Goal: Transaction & Acquisition: Purchase product/service

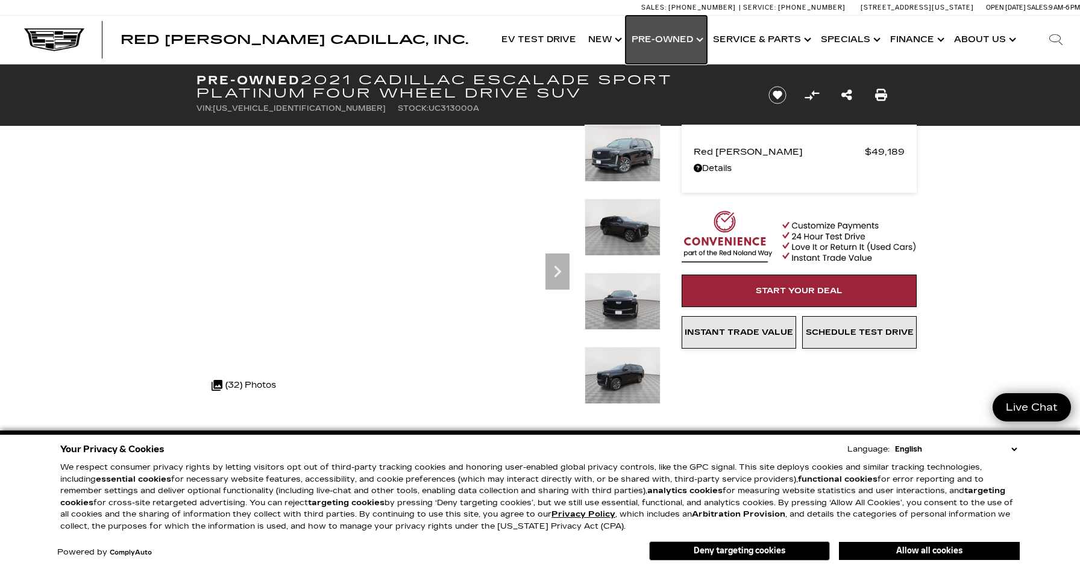
click at [666, 37] on link "Show Pre-Owned" at bounding box center [665, 40] width 81 height 48
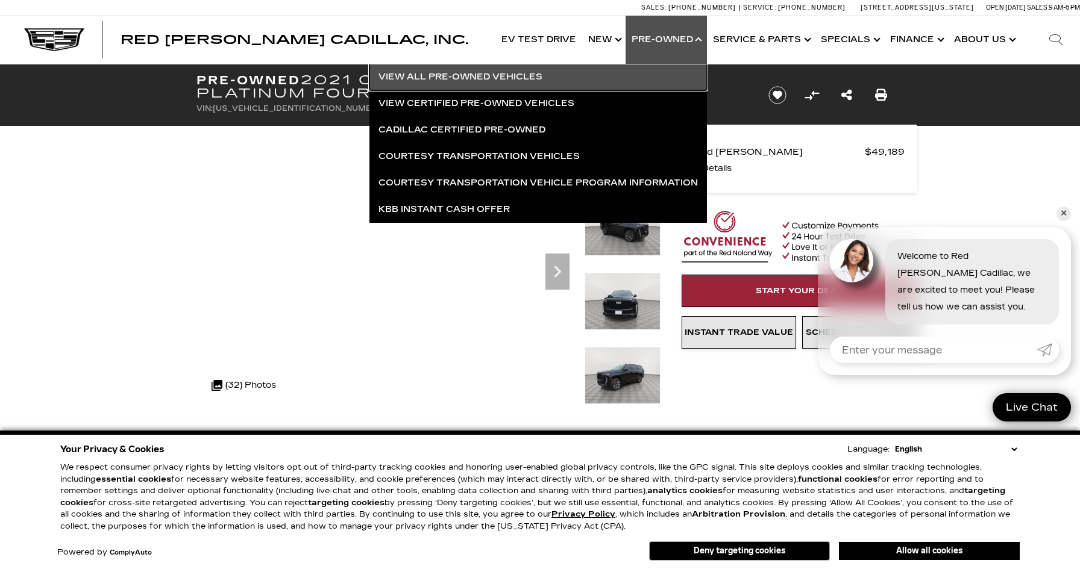
click at [487, 78] on link "View All Pre-Owned Vehicles" at bounding box center [537, 77] width 337 height 27
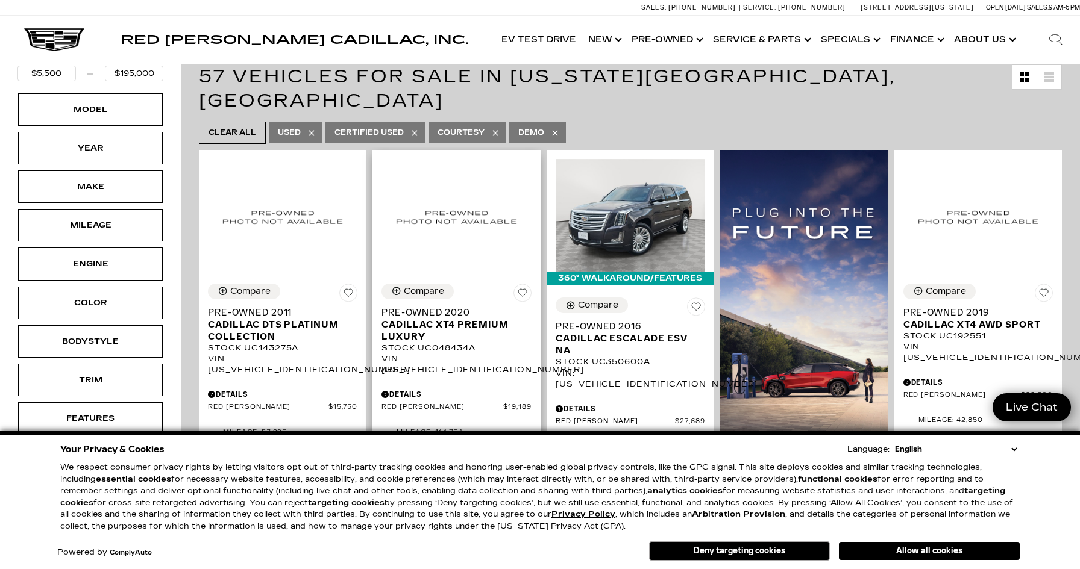
scroll to position [183, 0]
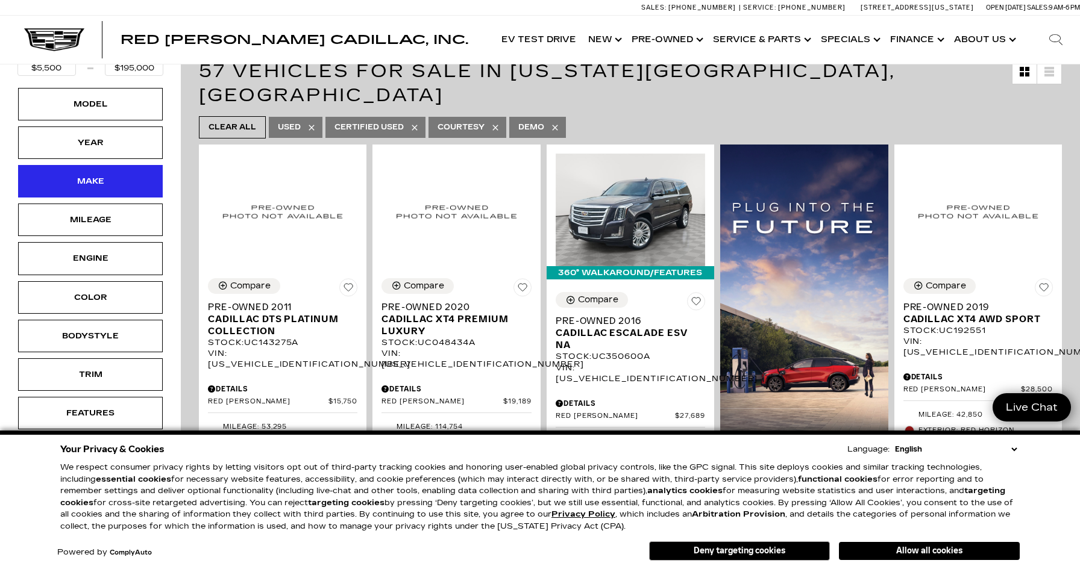
click at [90, 180] on div "Make" at bounding box center [90, 181] width 60 height 13
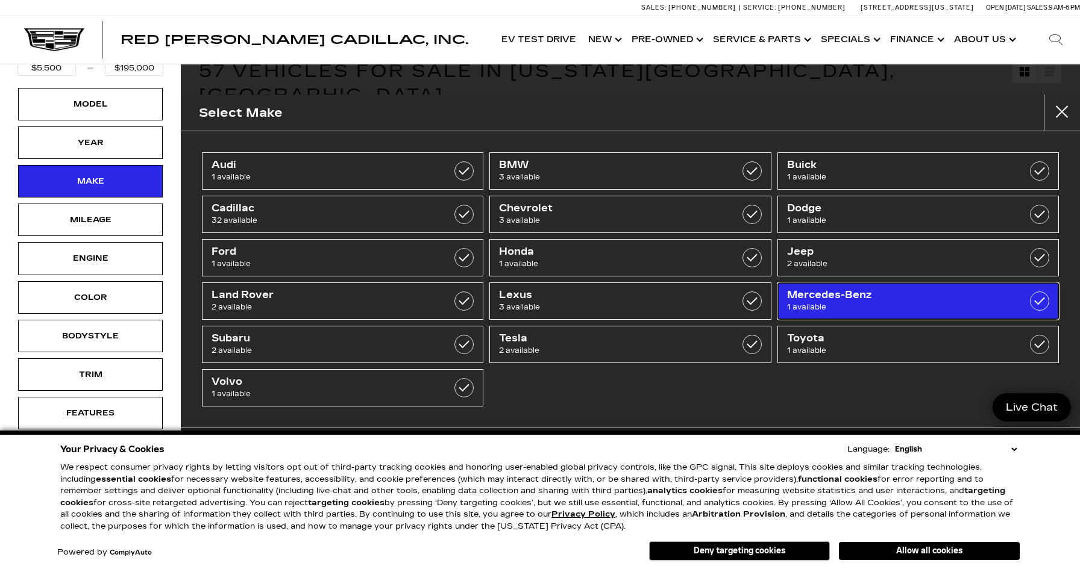
click at [836, 298] on span "Mercedes-Benz" at bounding box center [898, 295] width 223 height 12
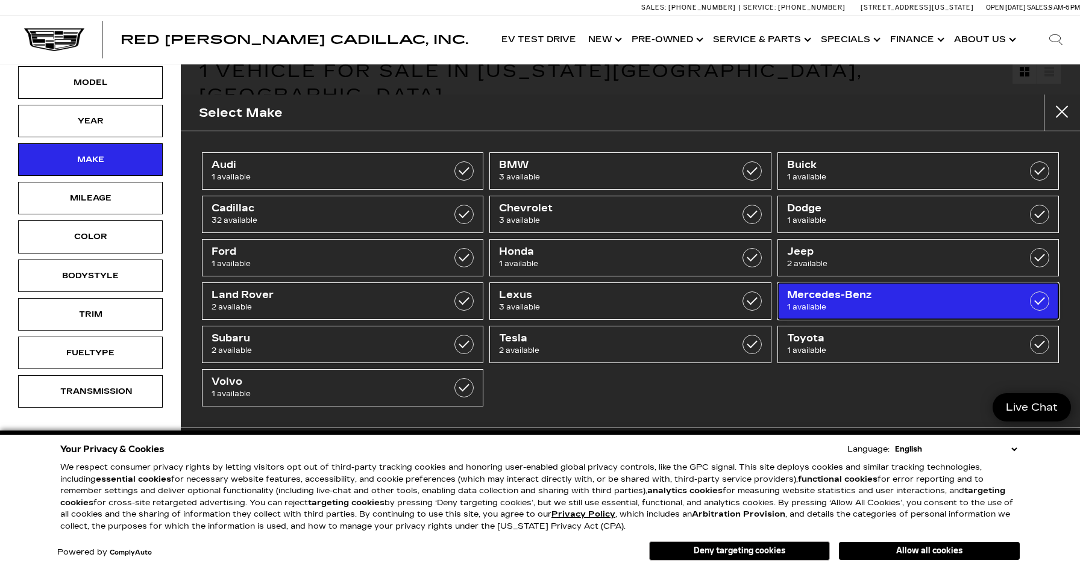
type input "$55,000"
checkbox input "true"
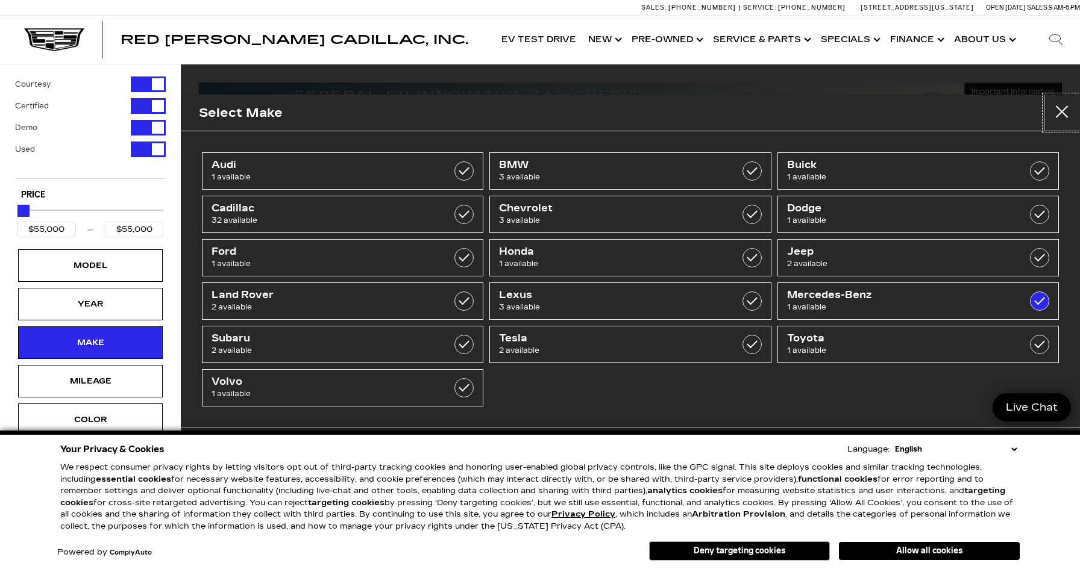
click at [1064, 113] on button "close" at bounding box center [1062, 113] width 36 height 36
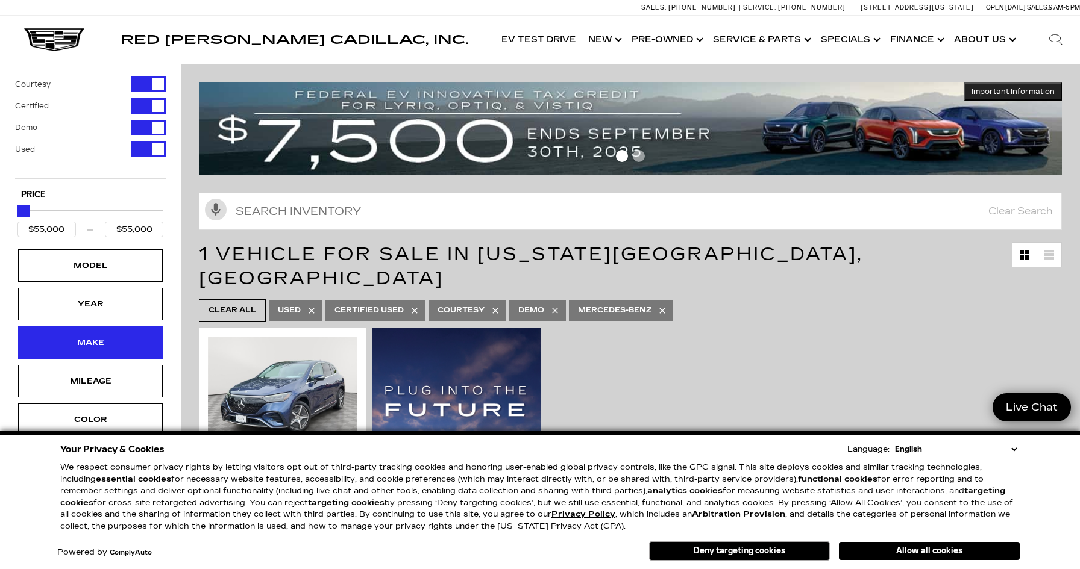
click at [130, 336] on div "Make" at bounding box center [90, 343] width 145 height 33
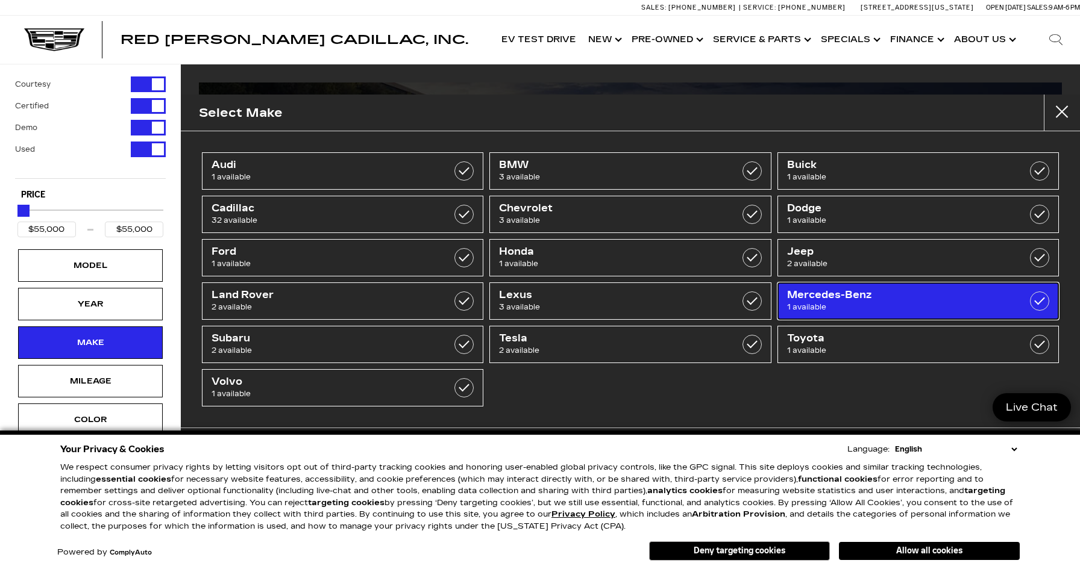
click at [1022, 302] on link "Mercedes-Benz 1 available" at bounding box center [917, 301] width 281 height 37
type input "$5,500"
type input "$195,000"
checkbox input "false"
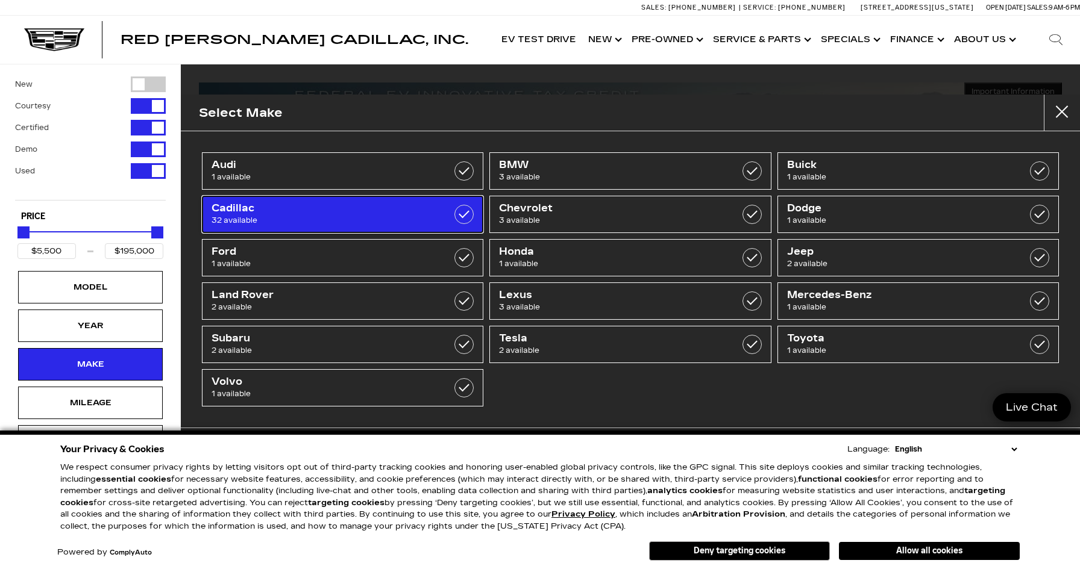
click at [404, 217] on span "32 available" at bounding box center [323, 221] width 223 height 12
type input "$15,750"
checkbox input "true"
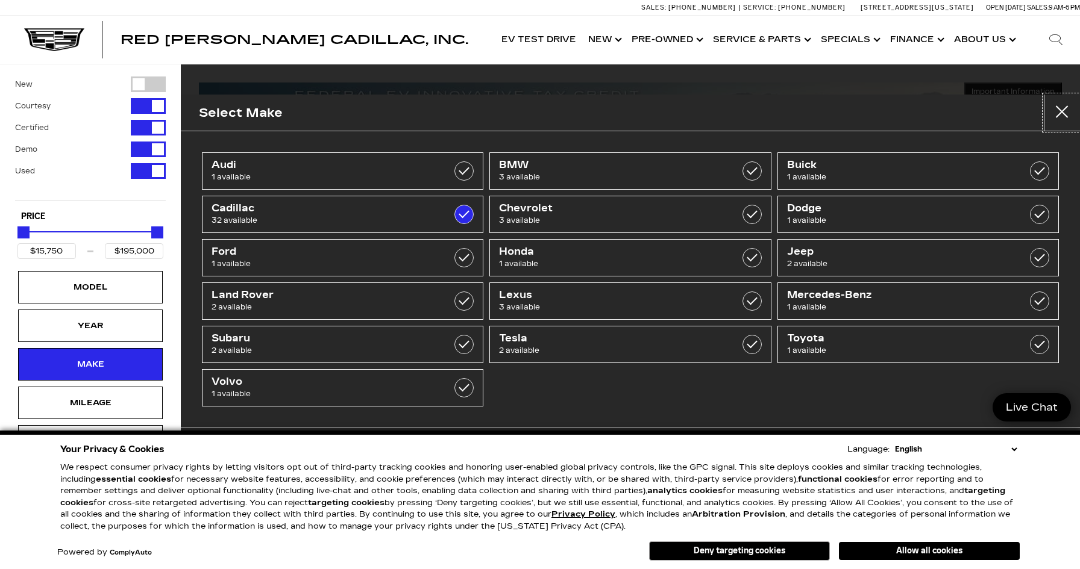
click at [1062, 114] on button "Close" at bounding box center [1062, 113] width 36 height 36
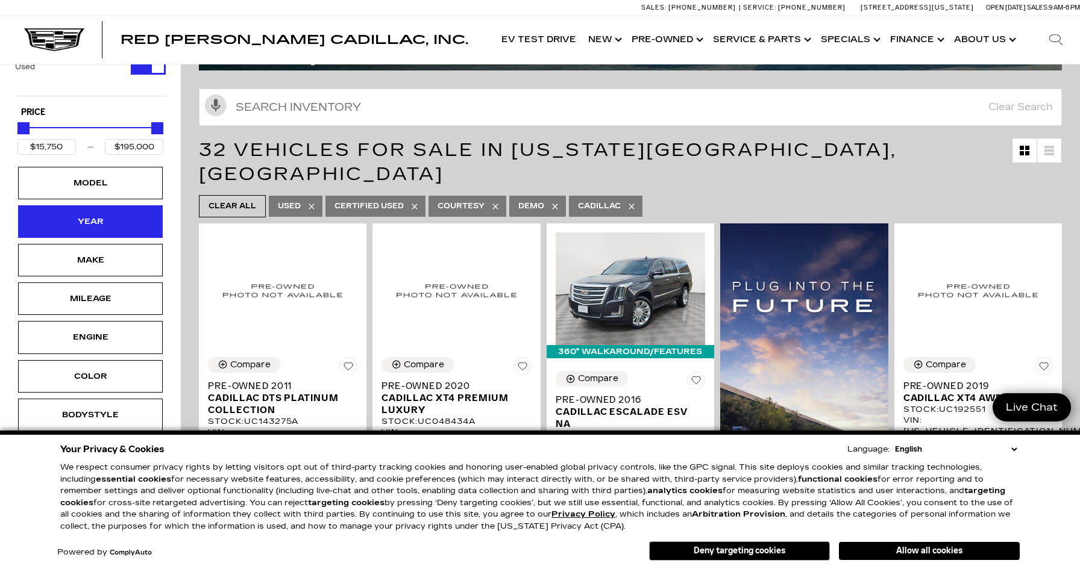
scroll to position [105, 0]
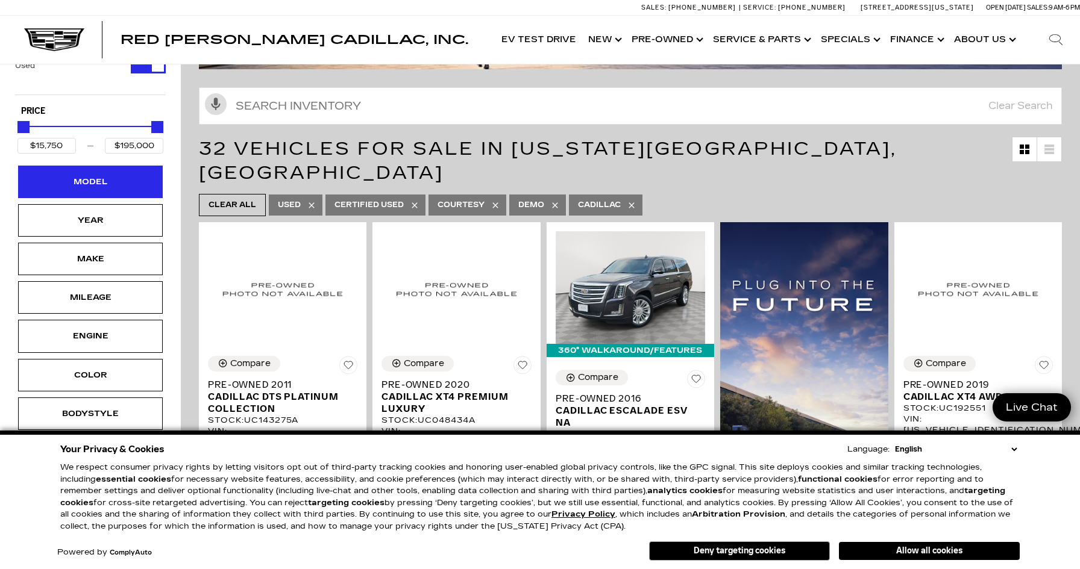
click at [72, 184] on div "Model" at bounding box center [90, 181] width 60 height 13
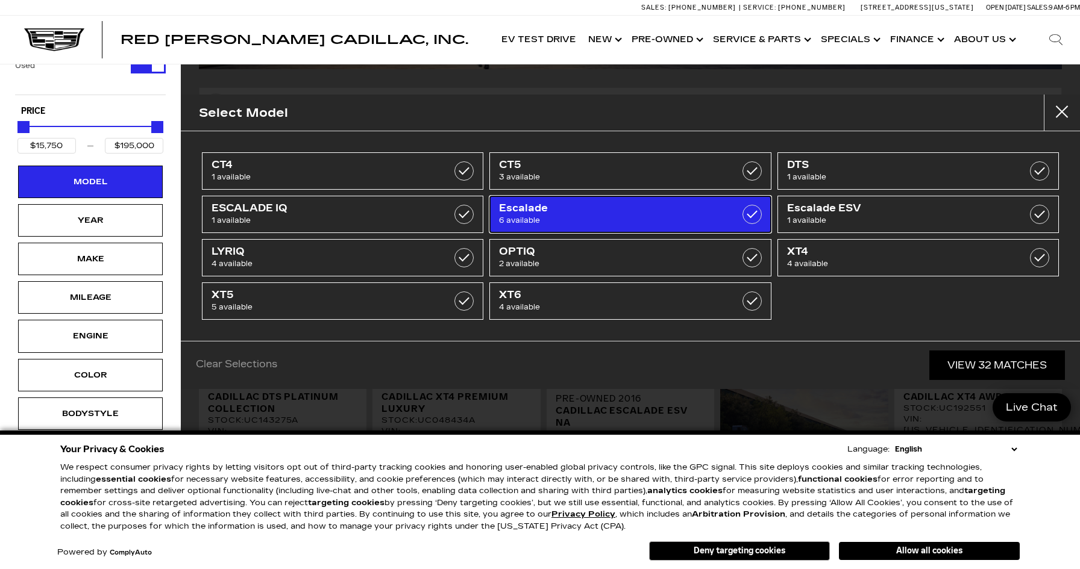
click at [533, 211] on span "Escalade" at bounding box center [610, 208] width 223 height 12
type input "$49,189"
checkbox input "true"
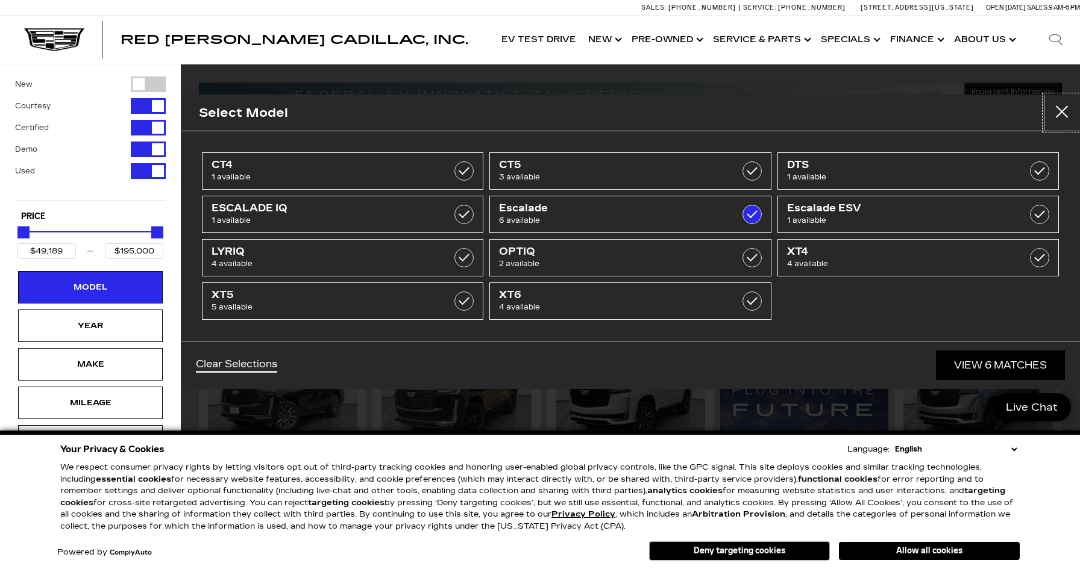
click at [1065, 111] on button "Close" at bounding box center [1062, 113] width 36 height 36
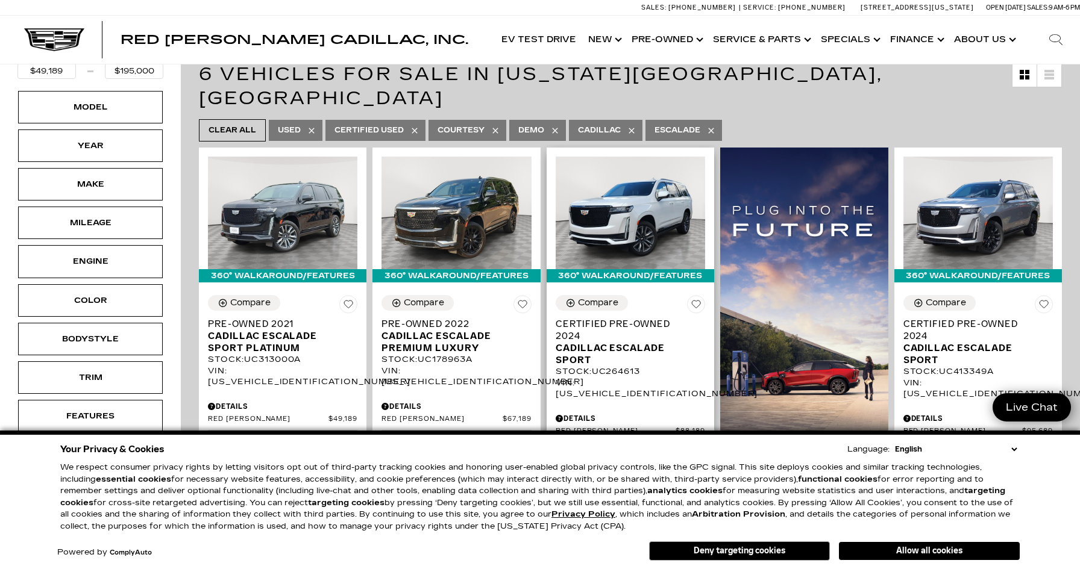
scroll to position [181, 0]
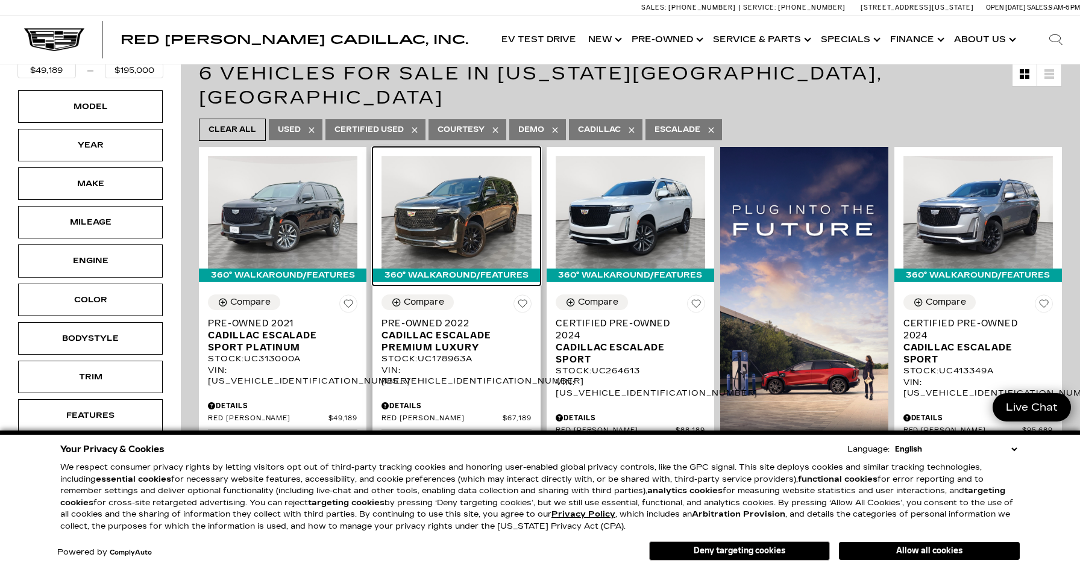
click at [465, 193] on img at bounding box center [455, 212] width 149 height 112
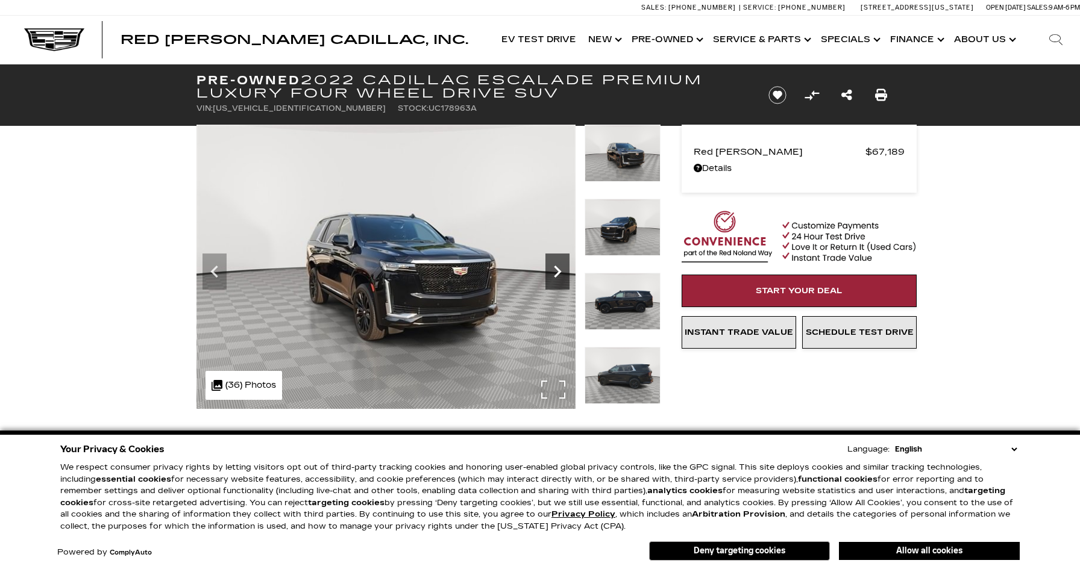
click at [569, 269] on icon "Next" at bounding box center [557, 272] width 24 height 24
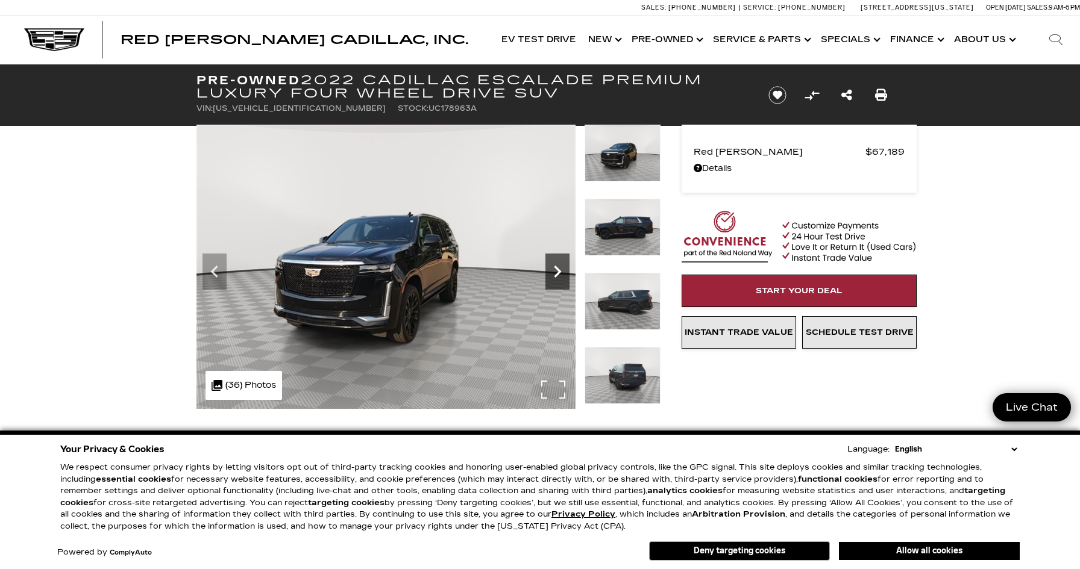
click at [563, 275] on icon "Next" at bounding box center [557, 272] width 24 height 24
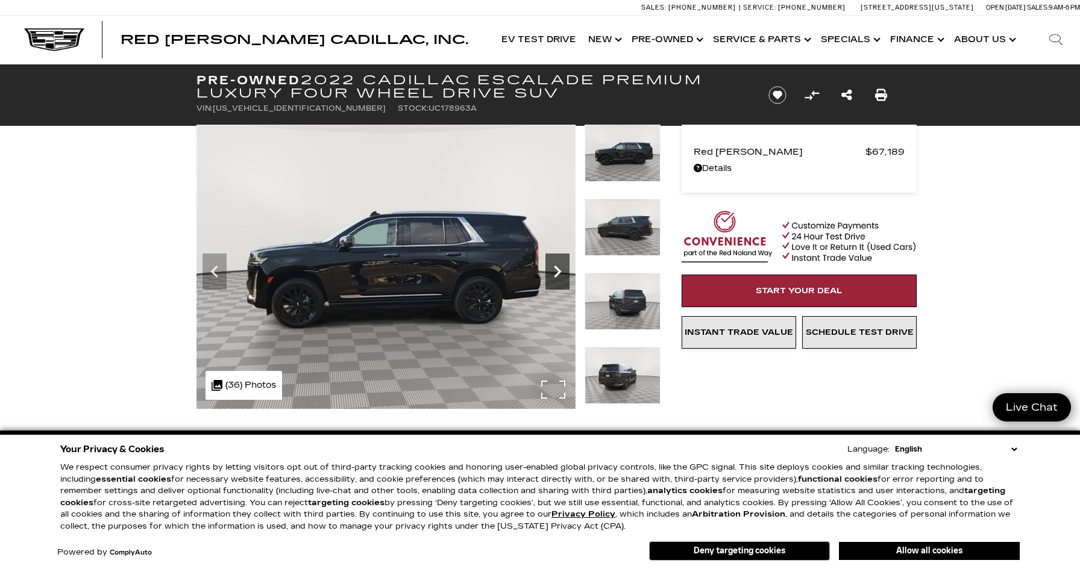
click at [563, 275] on icon "Next" at bounding box center [557, 272] width 24 height 24
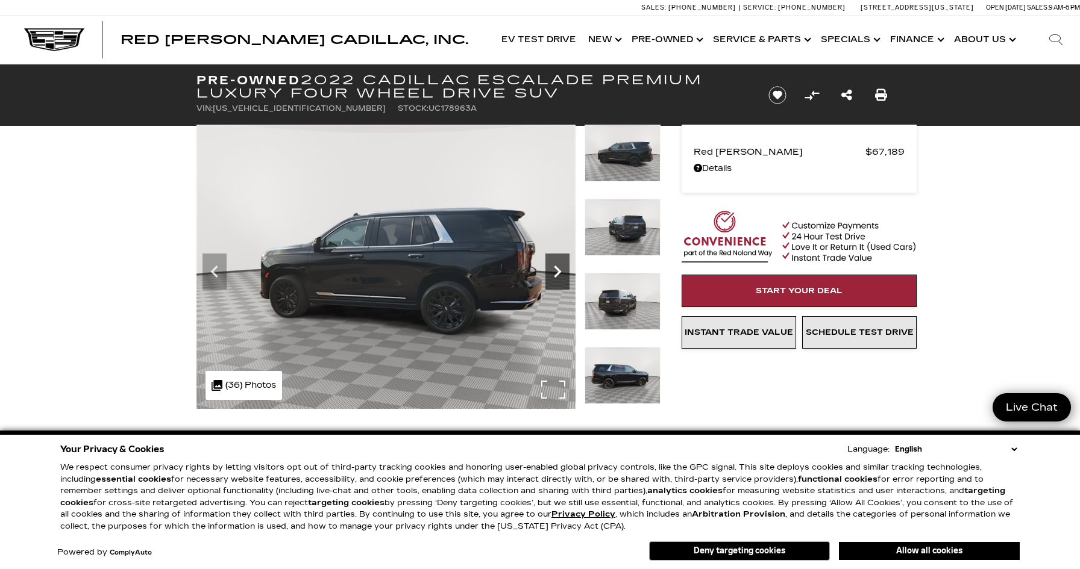
click at [563, 275] on icon "Next" at bounding box center [557, 272] width 24 height 24
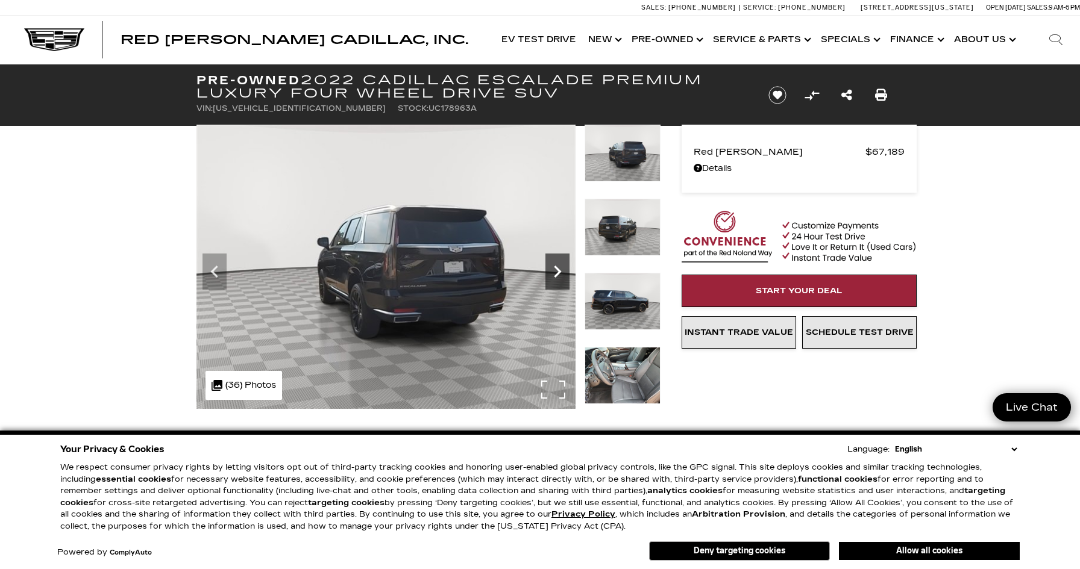
click at [563, 275] on icon "Next" at bounding box center [557, 272] width 24 height 24
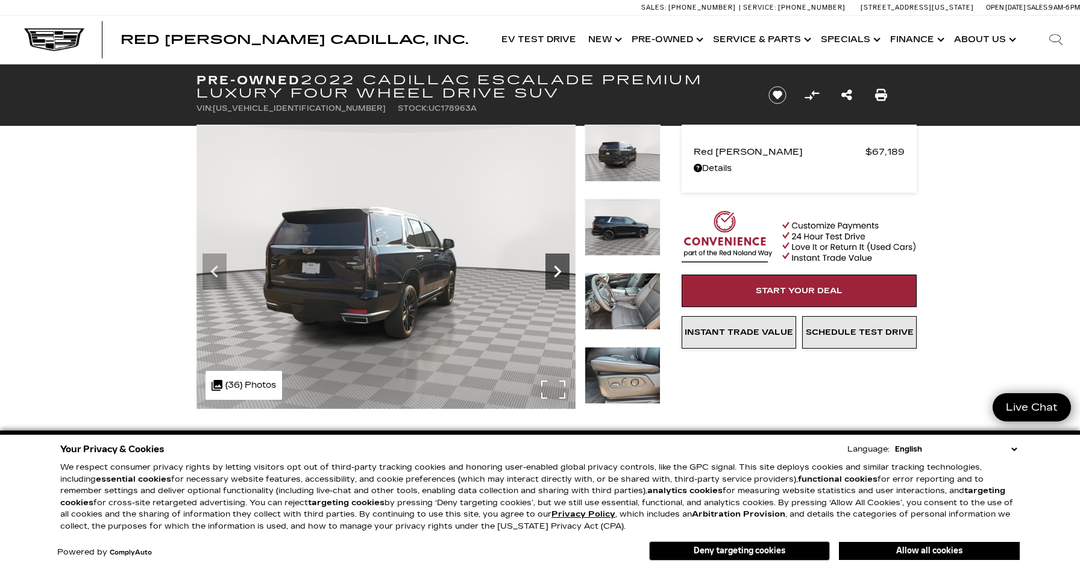
click at [563, 275] on icon "Next" at bounding box center [557, 272] width 24 height 24
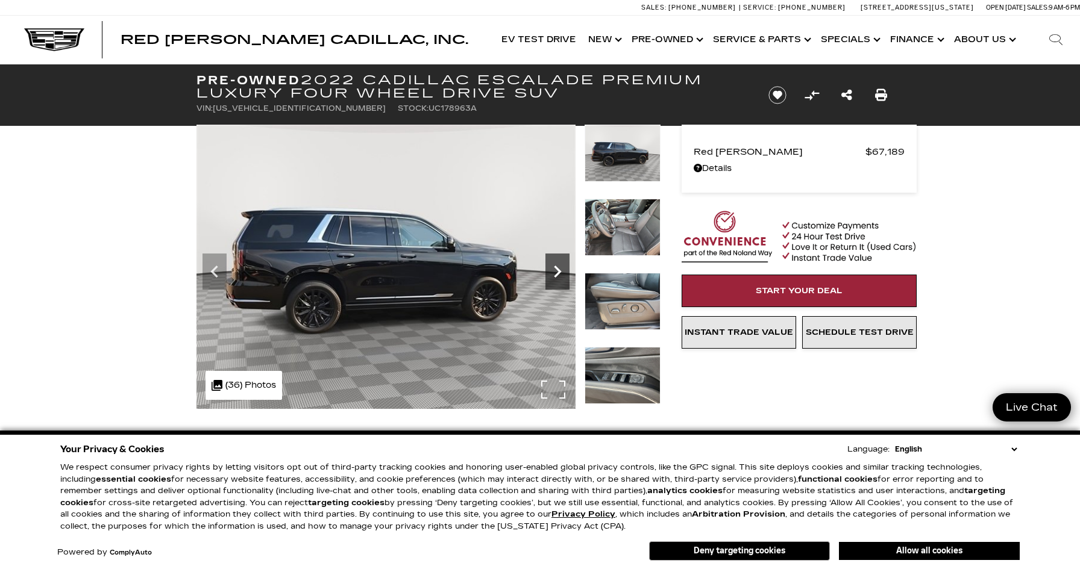
click at [563, 275] on icon "Next" at bounding box center [557, 272] width 24 height 24
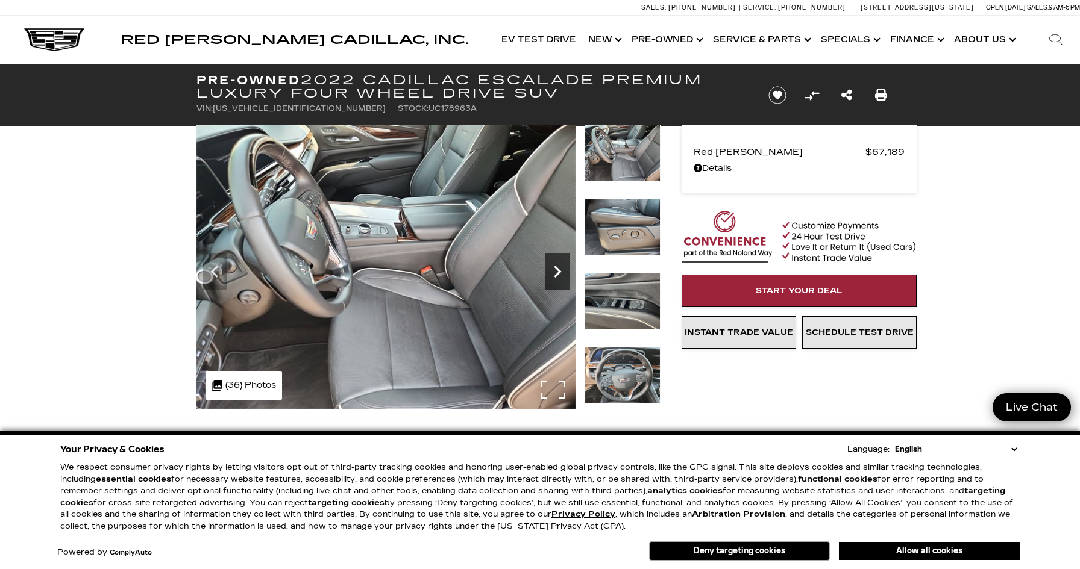
click at [563, 275] on icon "Next" at bounding box center [557, 272] width 24 height 24
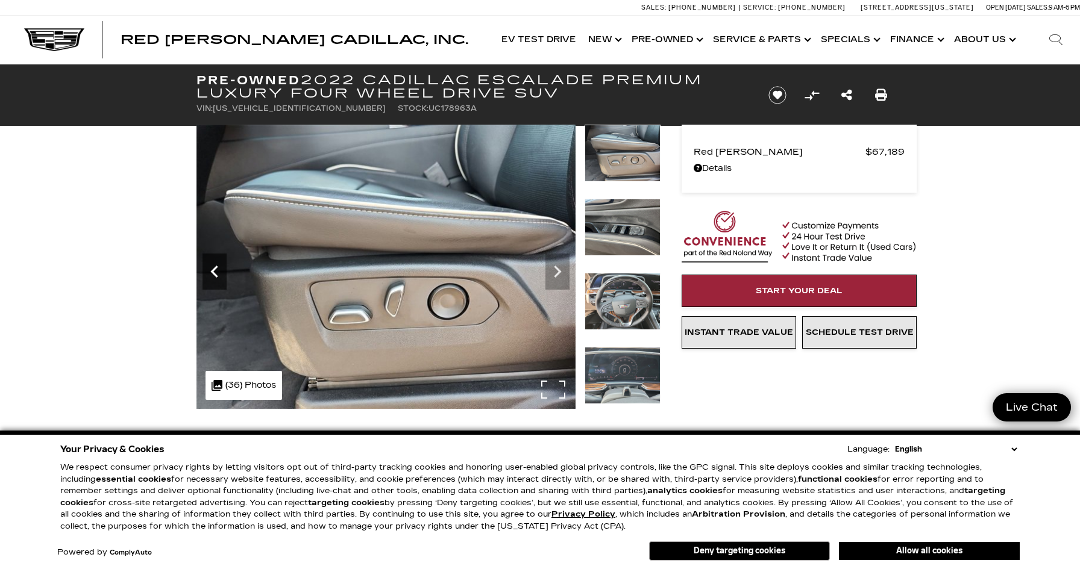
click at [225, 276] on icon "Previous" at bounding box center [214, 272] width 24 height 24
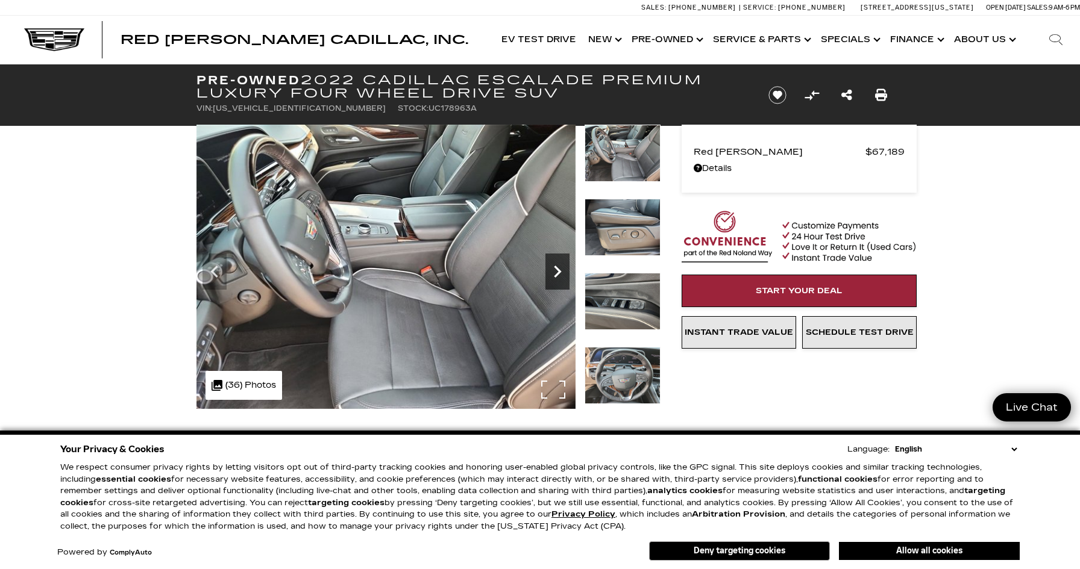
click at [559, 272] on icon "Next" at bounding box center [557, 272] width 7 height 12
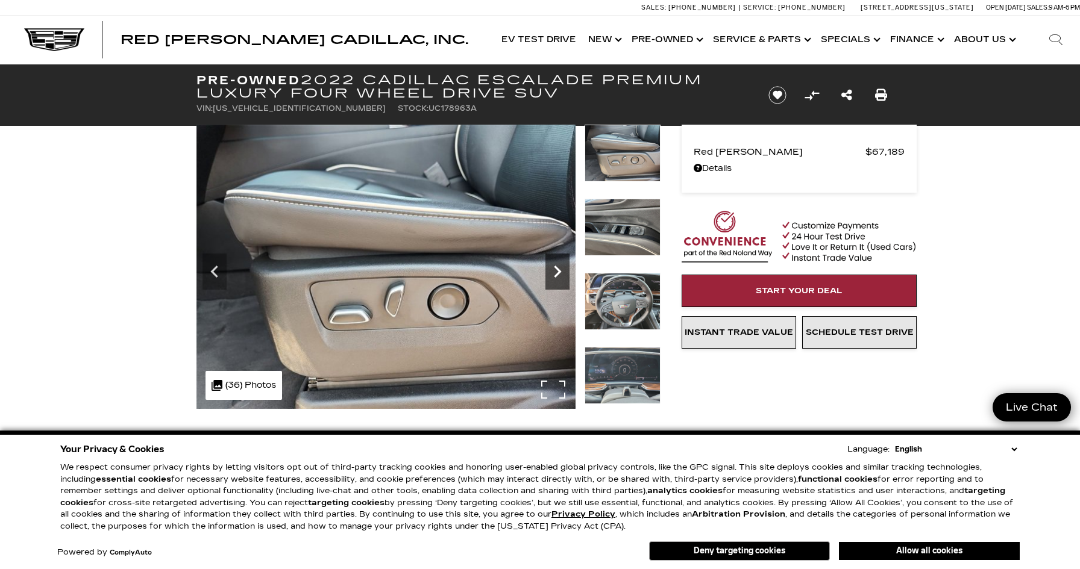
click at [559, 272] on icon "Next" at bounding box center [557, 272] width 7 height 12
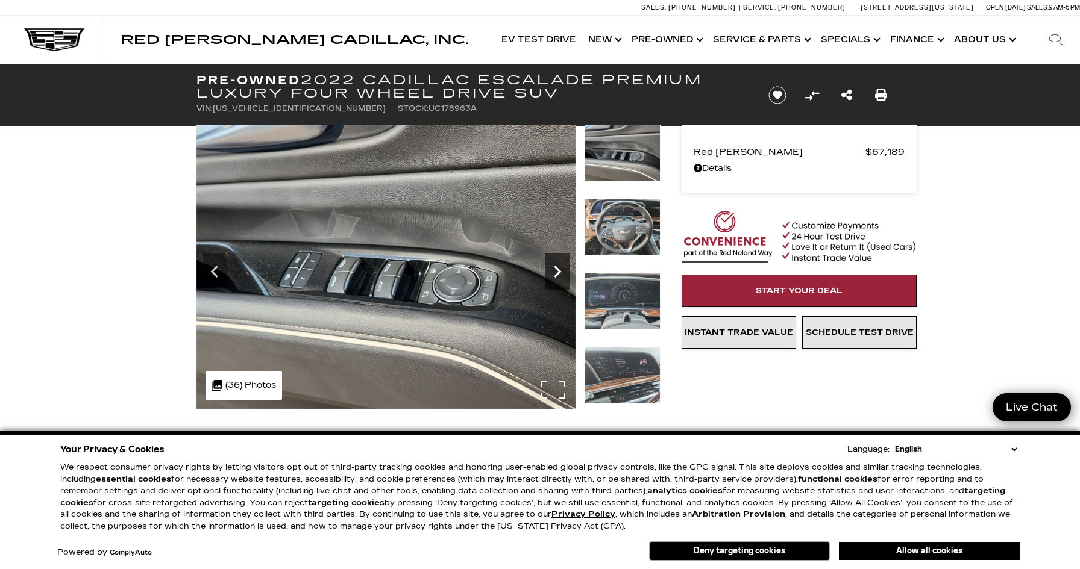
click at [559, 272] on icon "Next" at bounding box center [557, 272] width 7 height 12
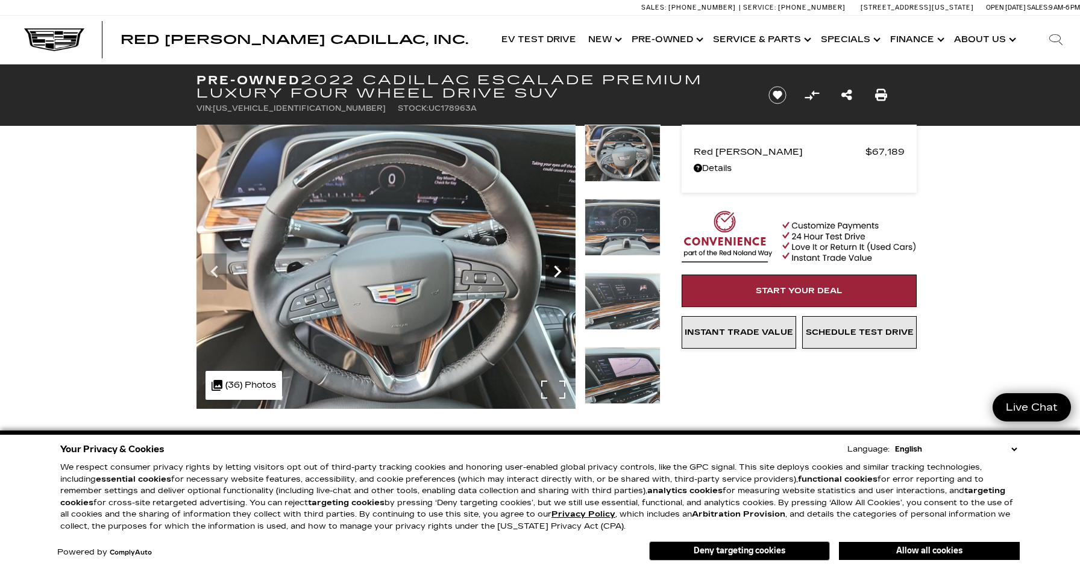
click at [559, 272] on icon "Next" at bounding box center [557, 272] width 7 height 12
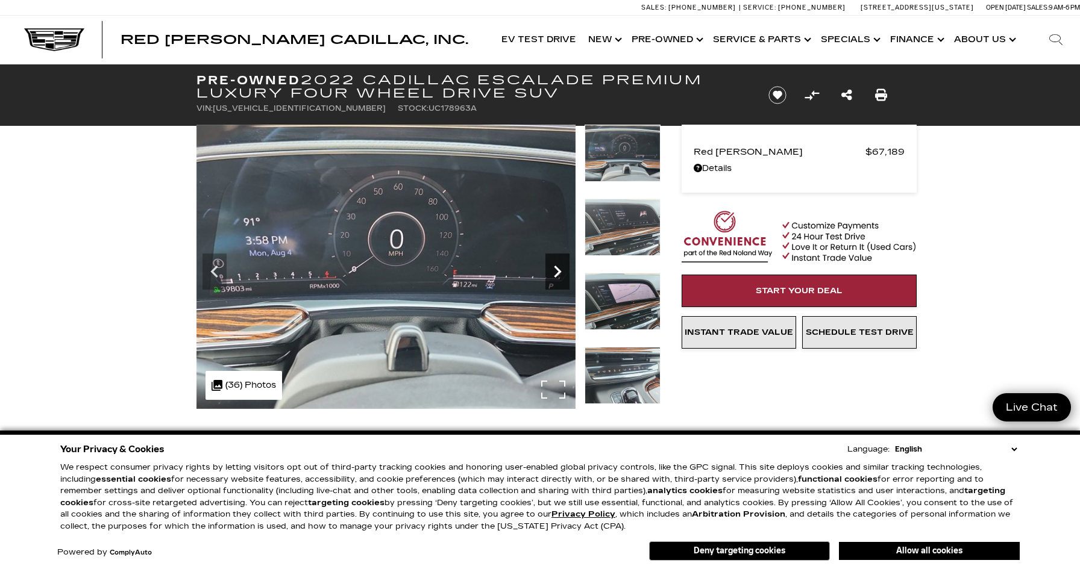
click at [559, 272] on icon "Next" at bounding box center [557, 272] width 7 height 12
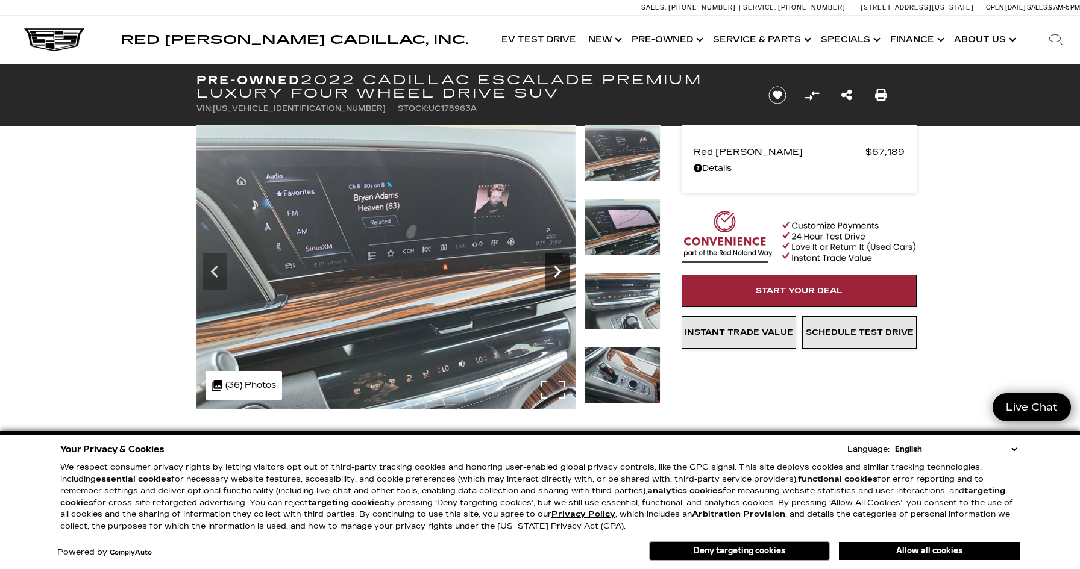
click at [559, 272] on icon "Next" at bounding box center [557, 272] width 7 height 12
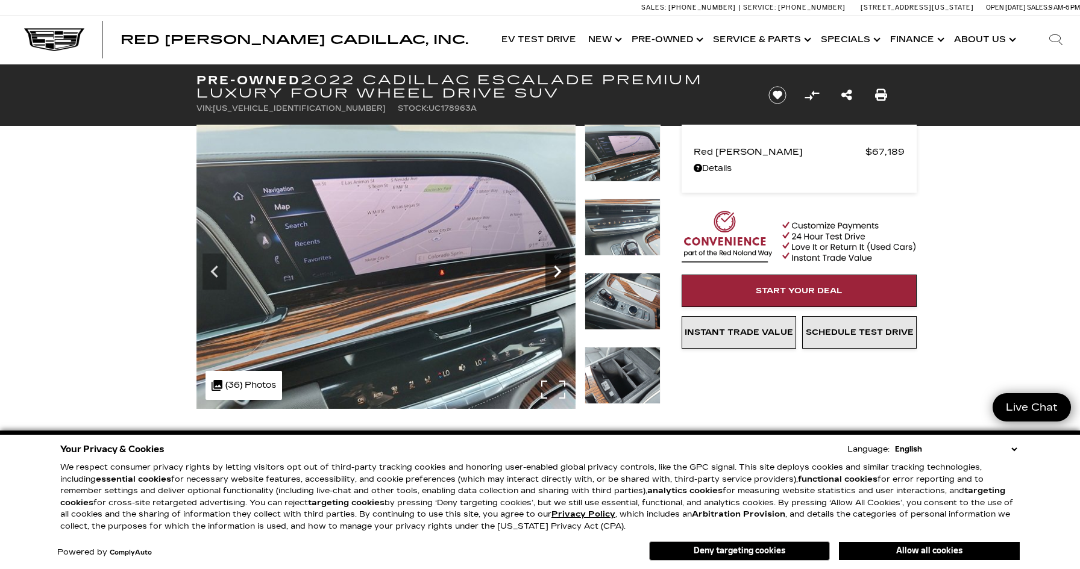
click at [559, 272] on icon "Next" at bounding box center [557, 272] width 7 height 12
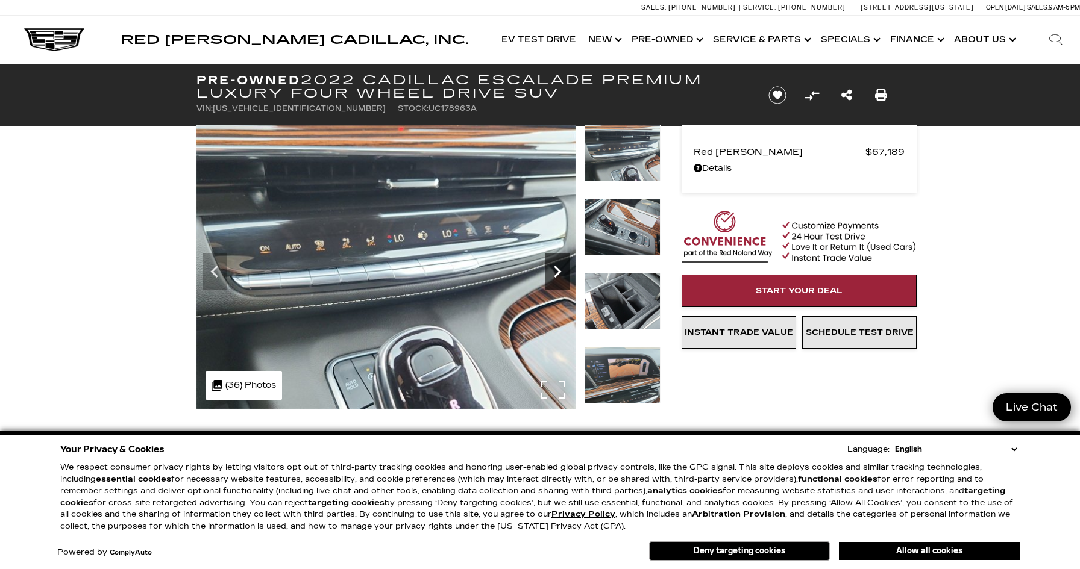
click at [559, 272] on icon "Next" at bounding box center [557, 272] width 7 height 12
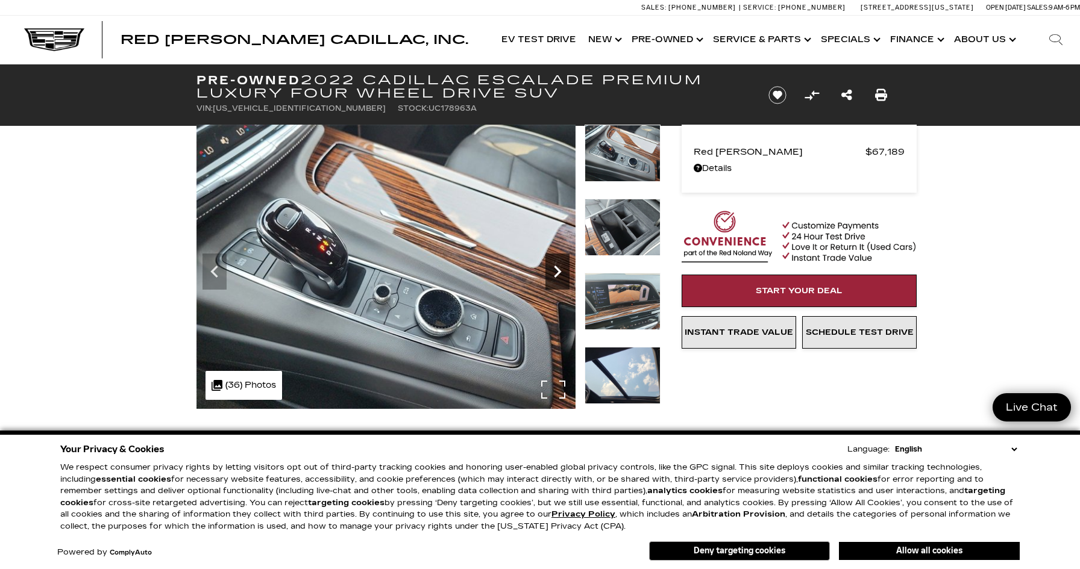
click at [559, 272] on icon "Next" at bounding box center [557, 272] width 7 height 12
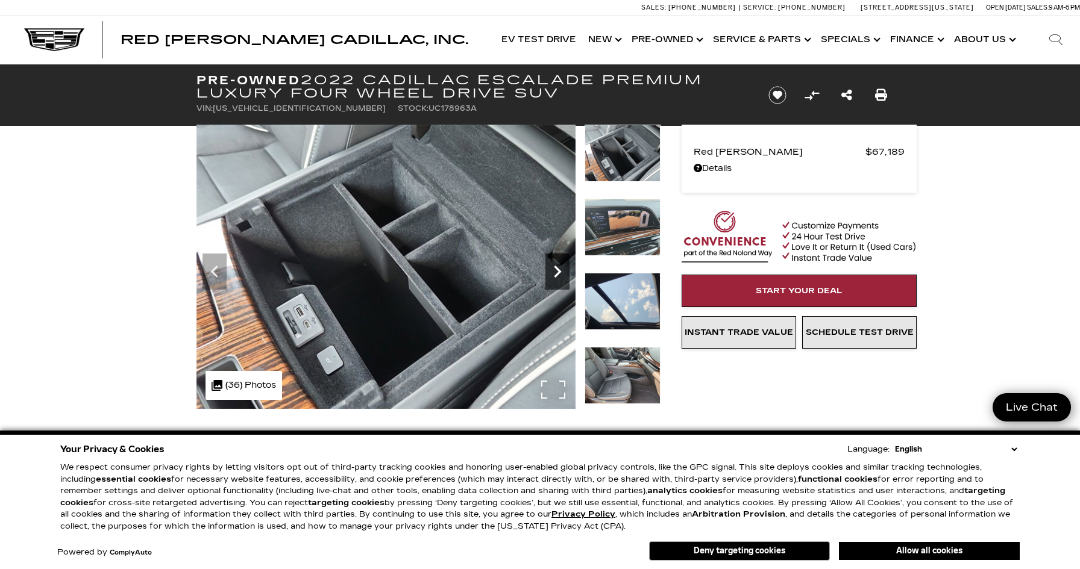
click at [559, 272] on icon "Next" at bounding box center [557, 272] width 7 height 12
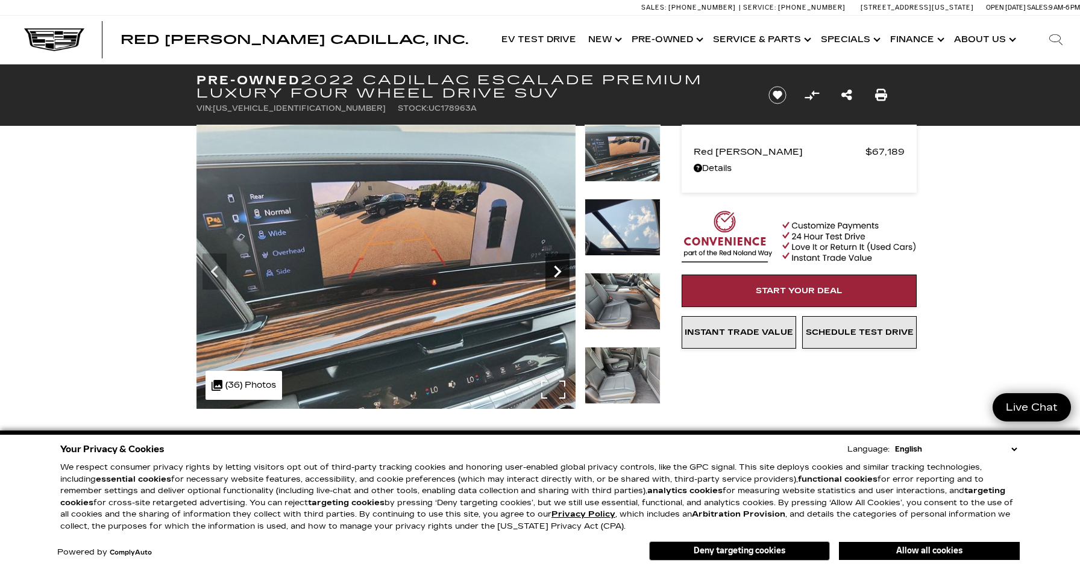
click at [559, 272] on icon "Next" at bounding box center [557, 272] width 7 height 12
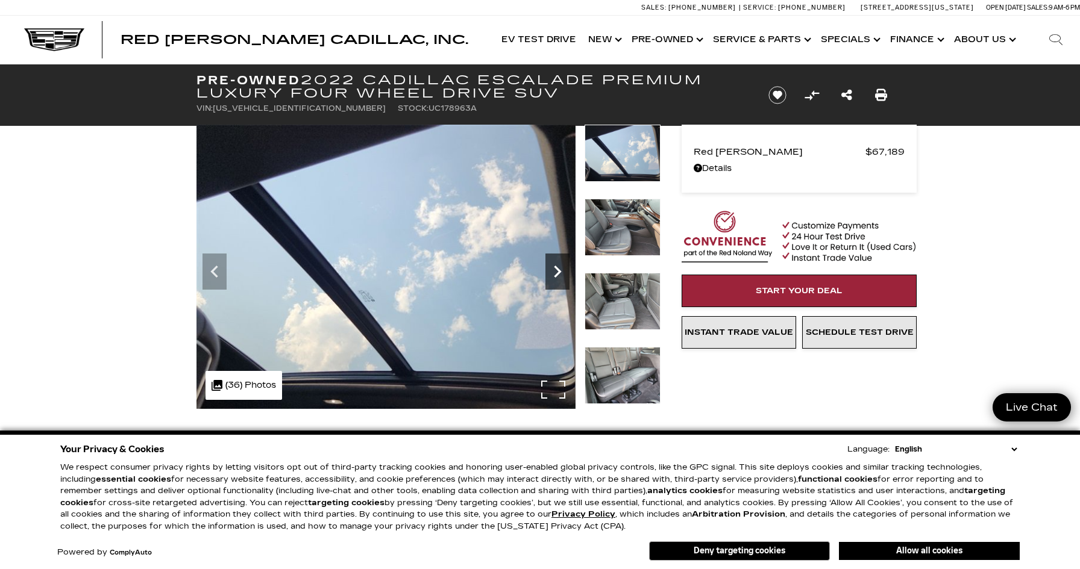
click at [559, 272] on icon "Next" at bounding box center [557, 272] width 7 height 12
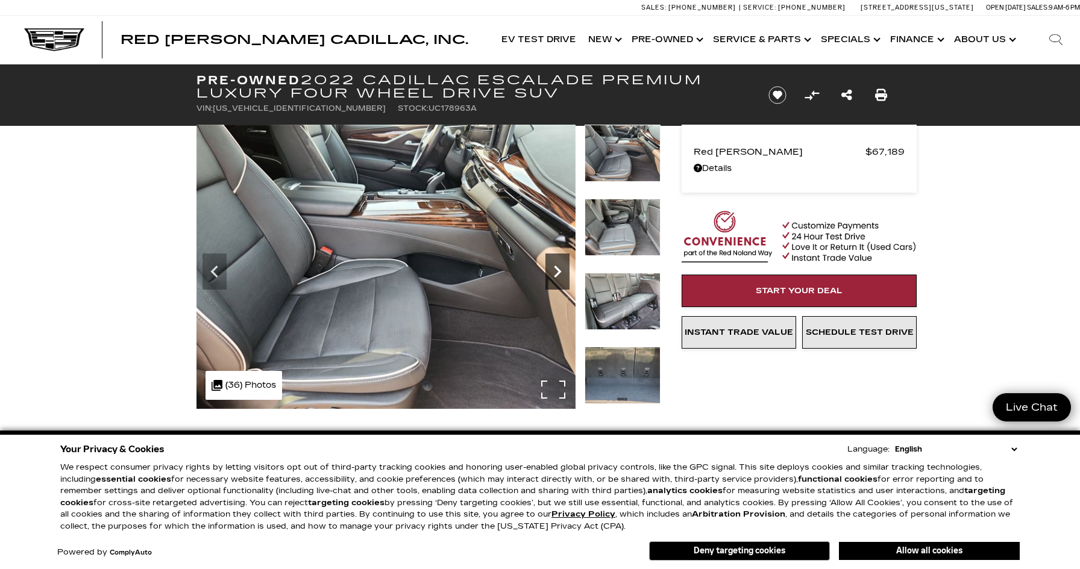
click at [559, 272] on icon "Next" at bounding box center [557, 272] width 7 height 12
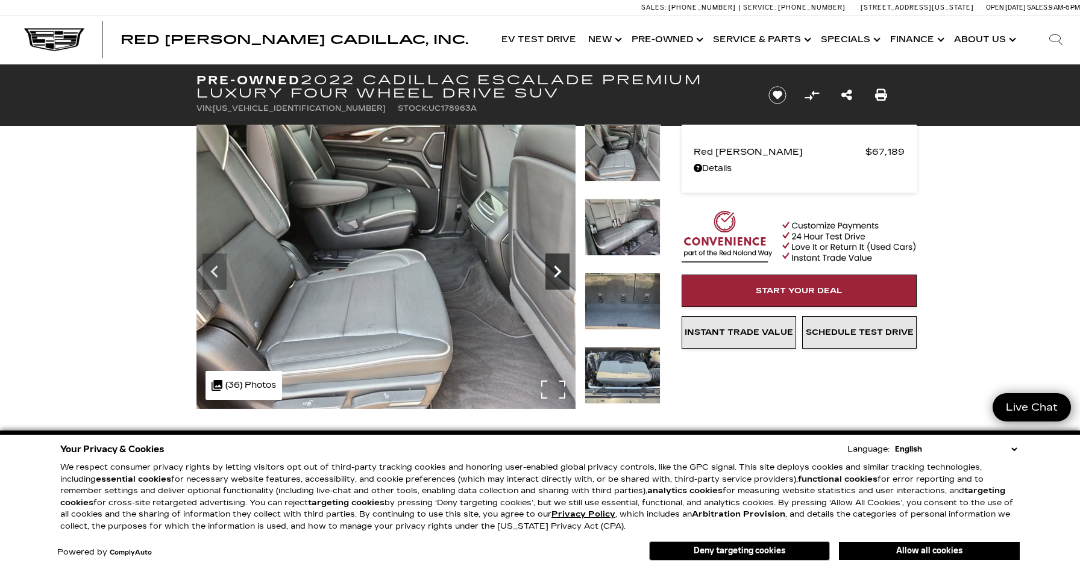
click at [559, 272] on icon "Next" at bounding box center [557, 272] width 7 height 12
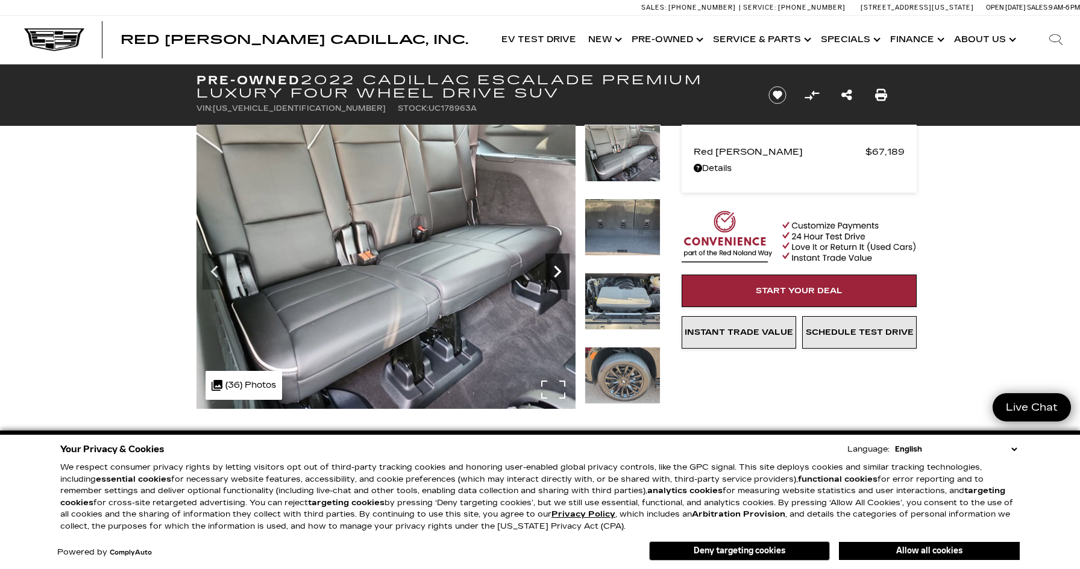
click at [559, 272] on icon "Next" at bounding box center [557, 272] width 7 height 12
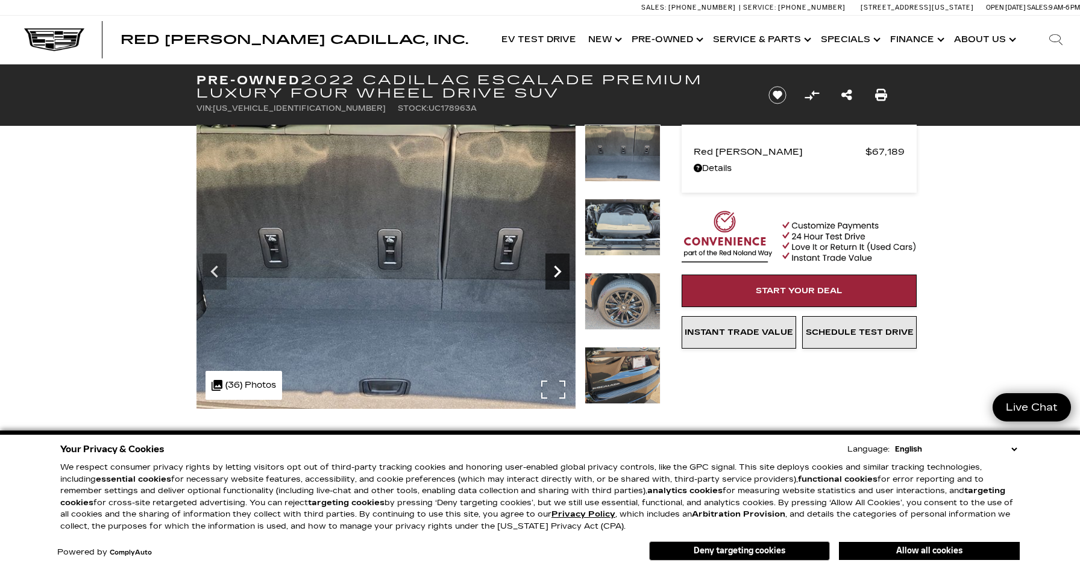
click at [559, 272] on icon "Next" at bounding box center [557, 272] width 7 height 12
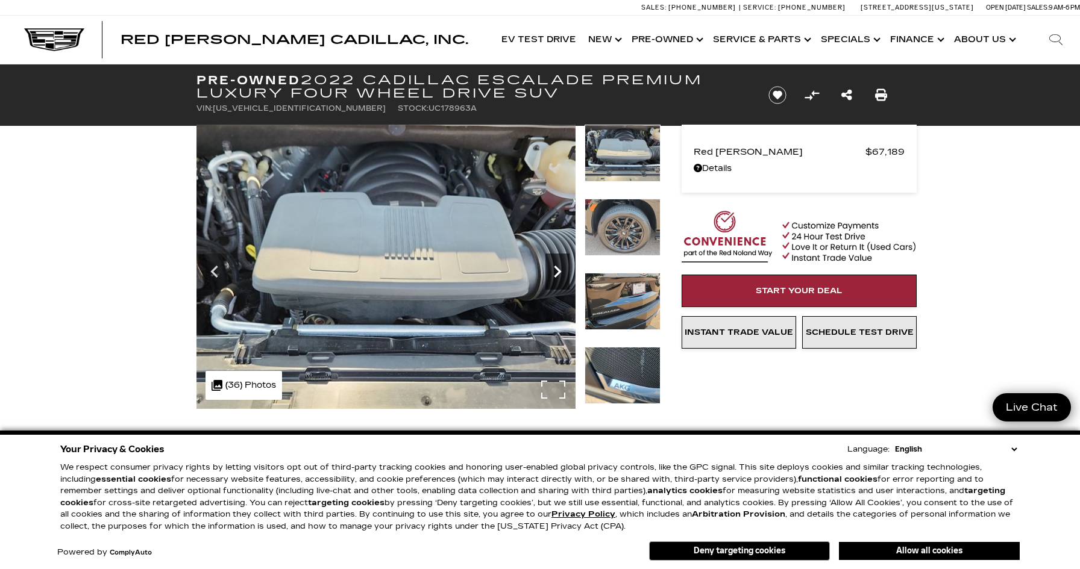
click at [559, 272] on icon "Next" at bounding box center [557, 272] width 7 height 12
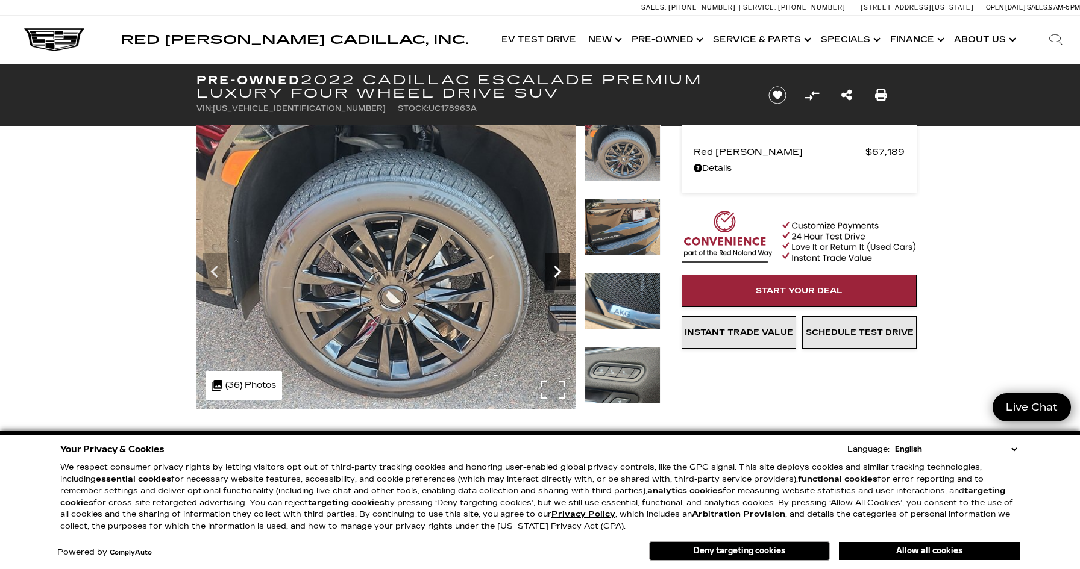
click at [559, 272] on icon "Next" at bounding box center [557, 272] width 7 height 12
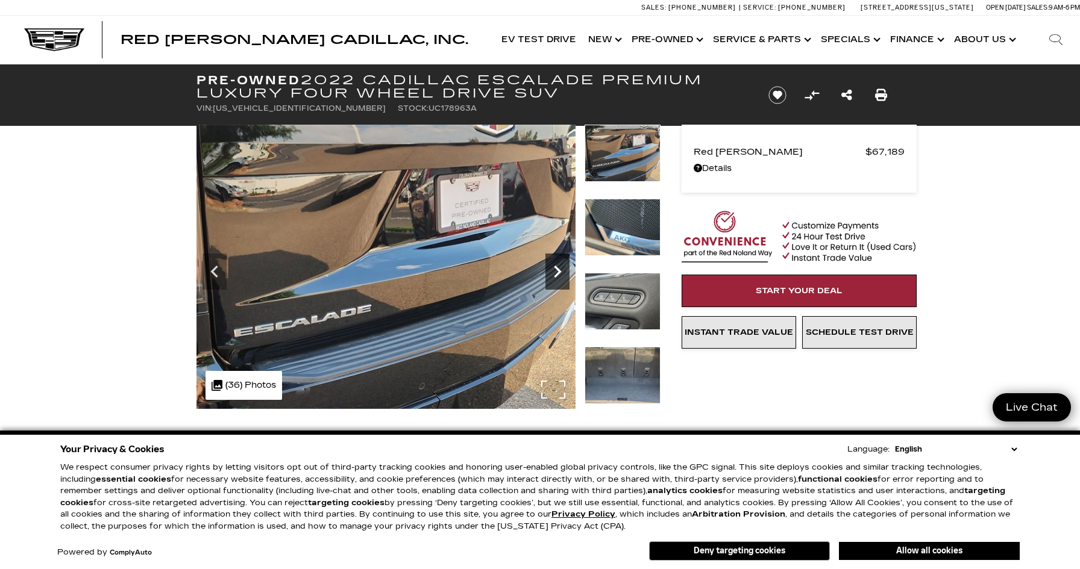
click at [559, 272] on icon "Next" at bounding box center [557, 272] width 7 height 12
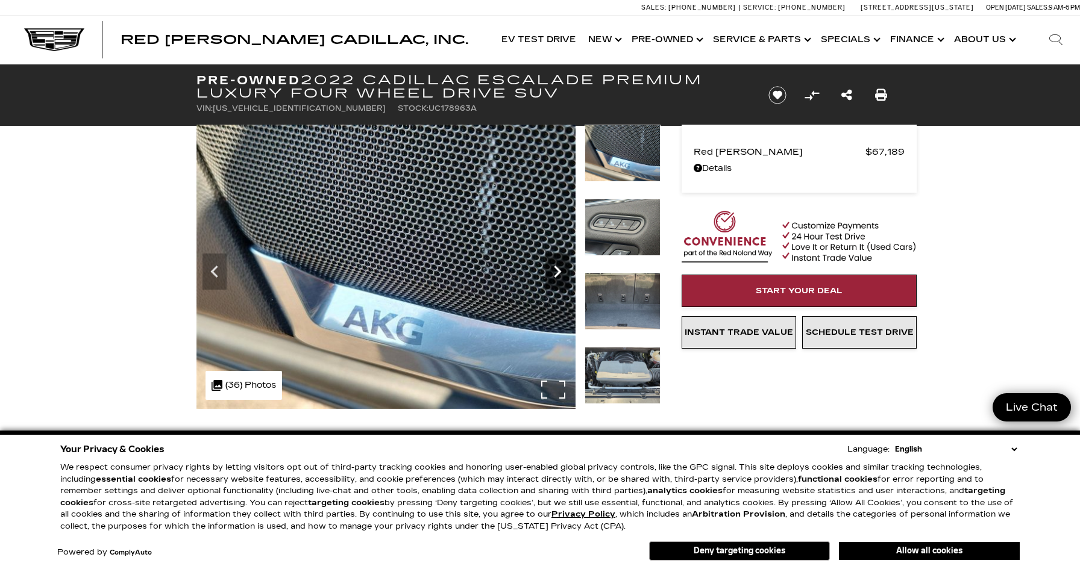
click at [559, 272] on icon "Next" at bounding box center [557, 272] width 7 height 12
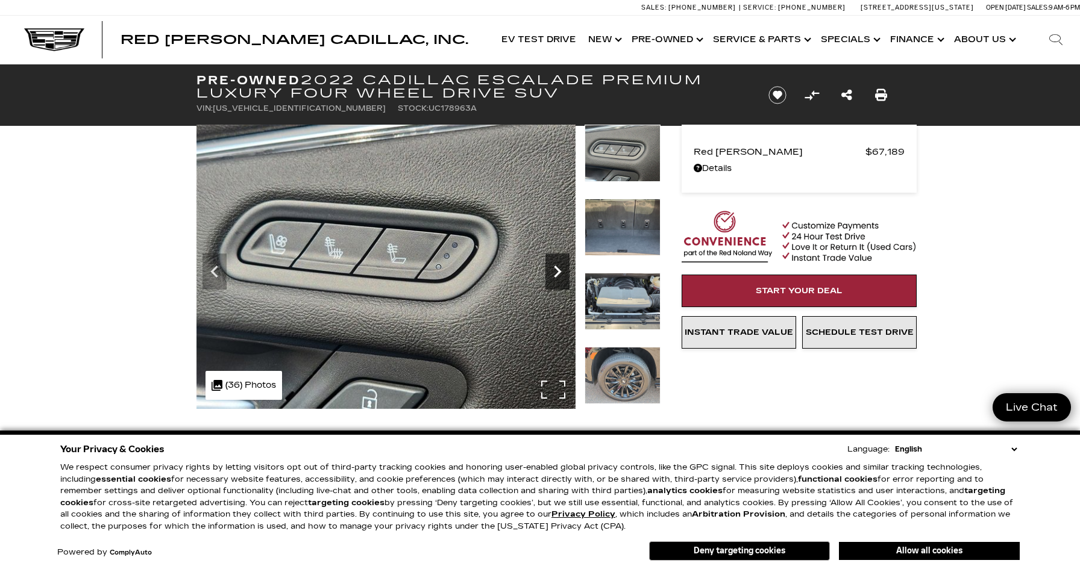
click at [559, 272] on icon "Next" at bounding box center [557, 272] width 7 height 12
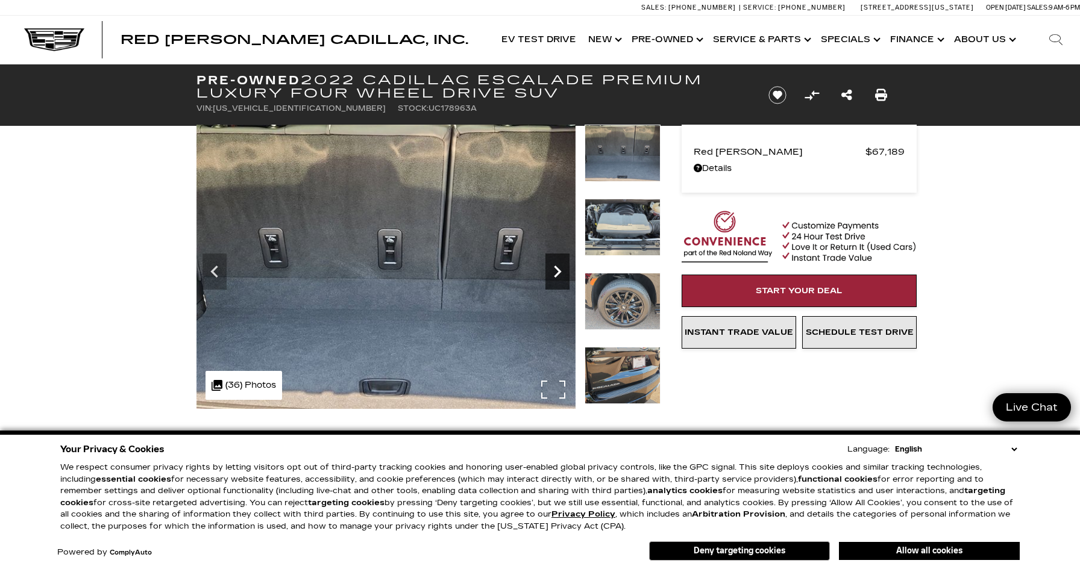
click at [559, 272] on icon "Next" at bounding box center [557, 272] width 7 height 12
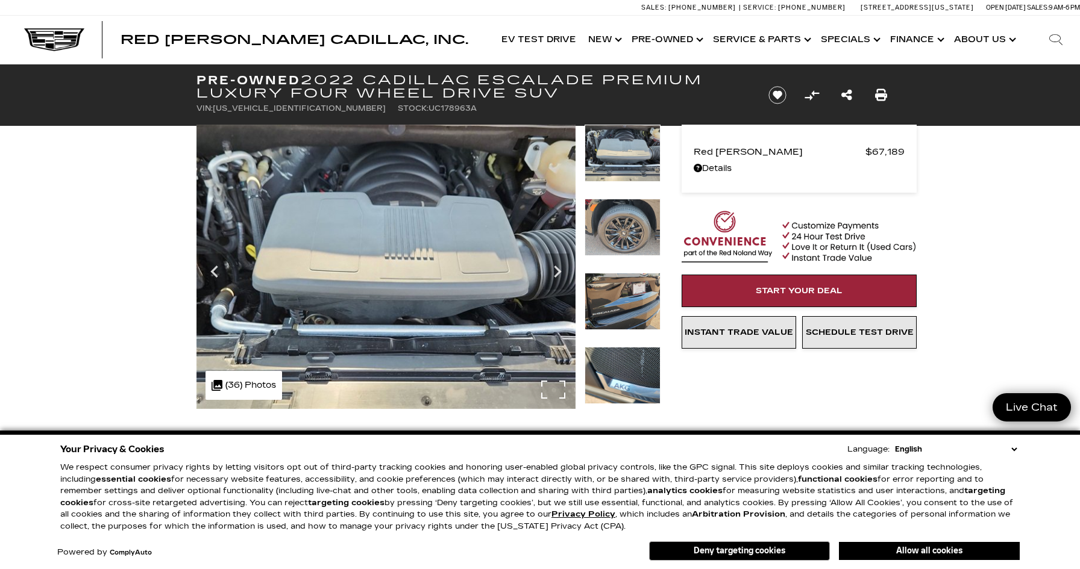
click at [233, 393] on div ".cls-1, .cls-3 { fill: #c50033; } .cls-1 { clip-rule: evenodd; } .cls-2 { clip-…" at bounding box center [243, 385] width 77 height 29
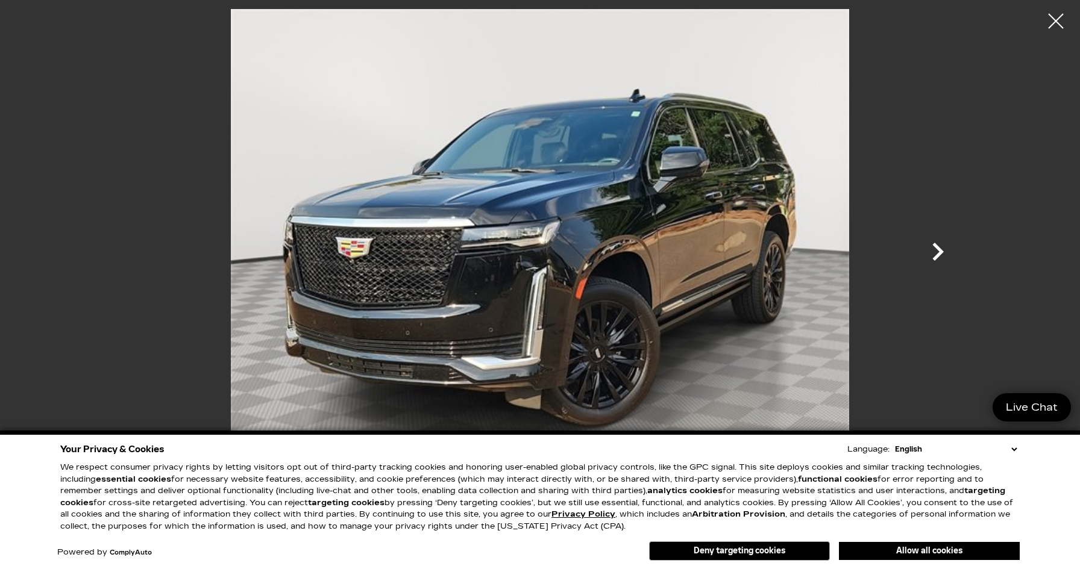
click at [931, 251] on icon "Next" at bounding box center [938, 252] width 36 height 36
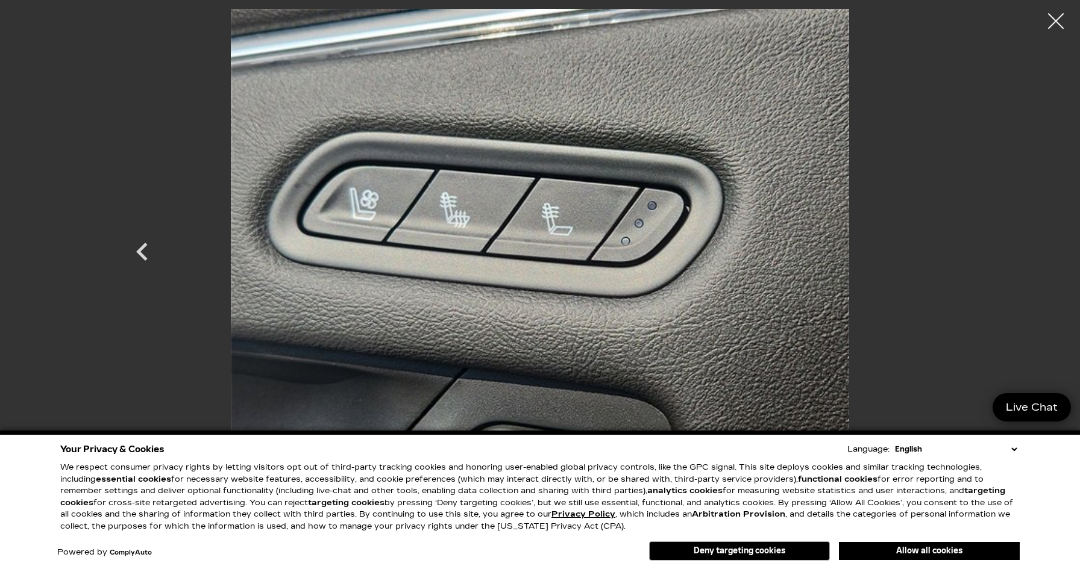
click at [1058, 20] on div at bounding box center [1056, 21] width 32 height 32
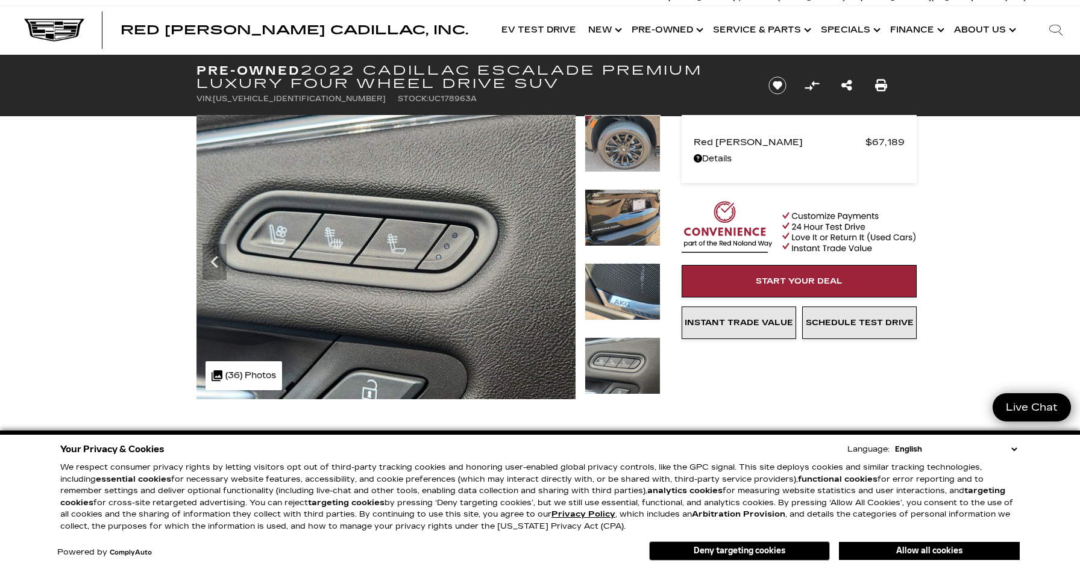
scroll to position [13, 0]
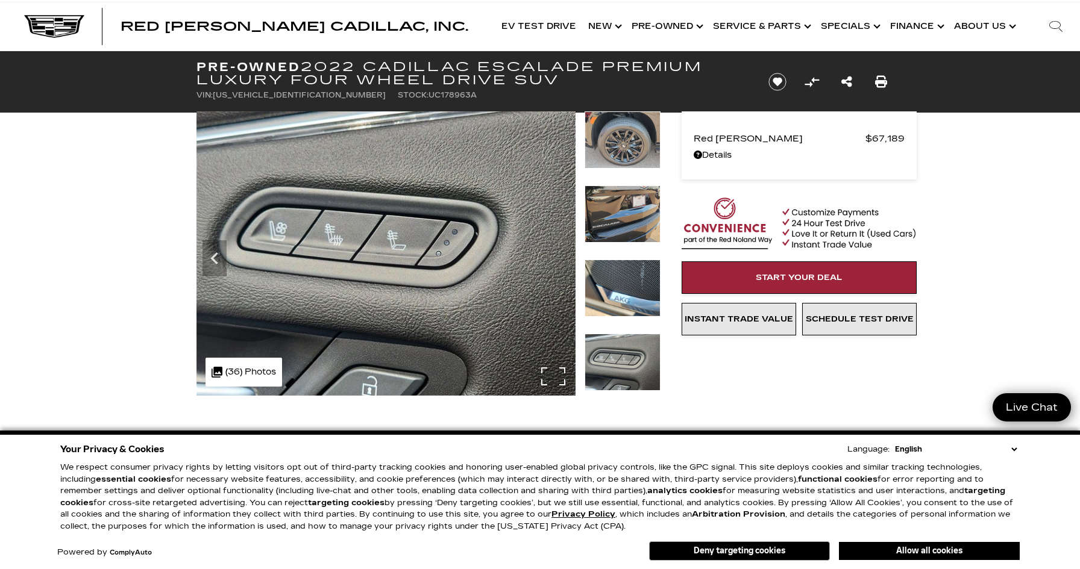
click at [530, 251] on img at bounding box center [385, 253] width 379 height 284
click at [555, 374] on img at bounding box center [385, 253] width 379 height 284
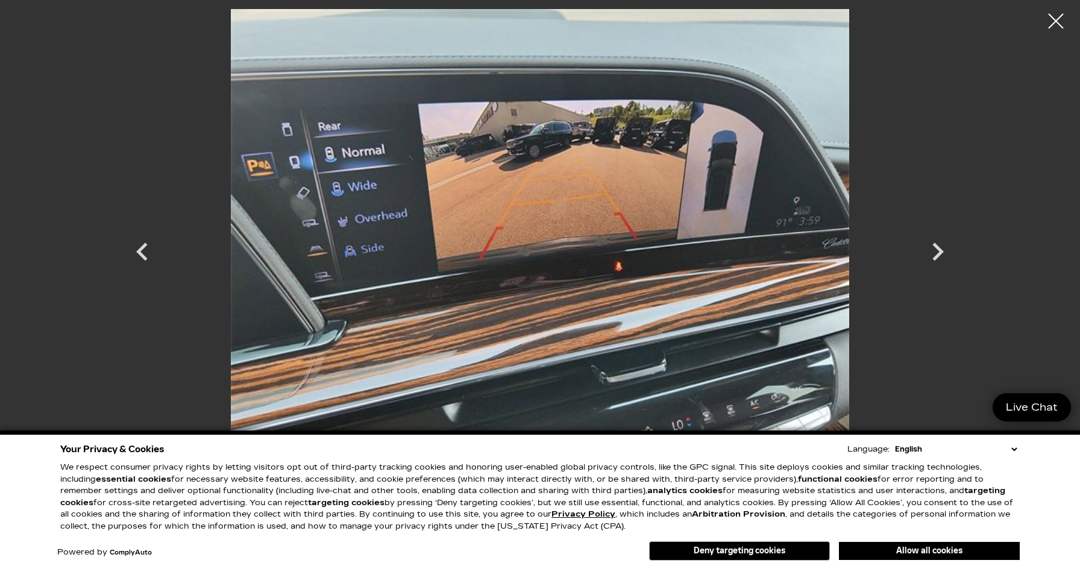
scroll to position [0, 0]
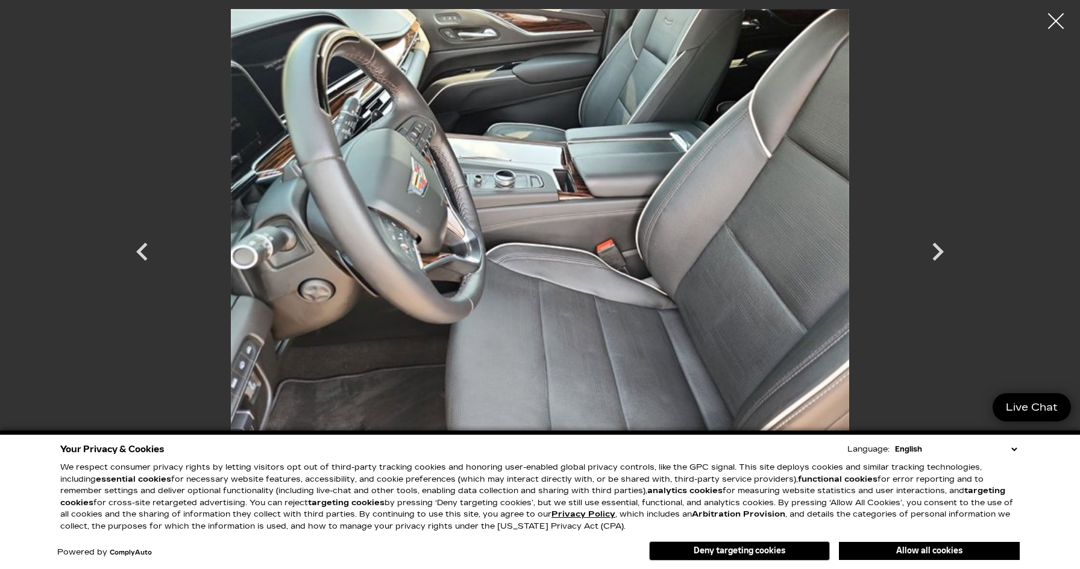
click at [1047, 27] on div at bounding box center [1056, 21] width 32 height 32
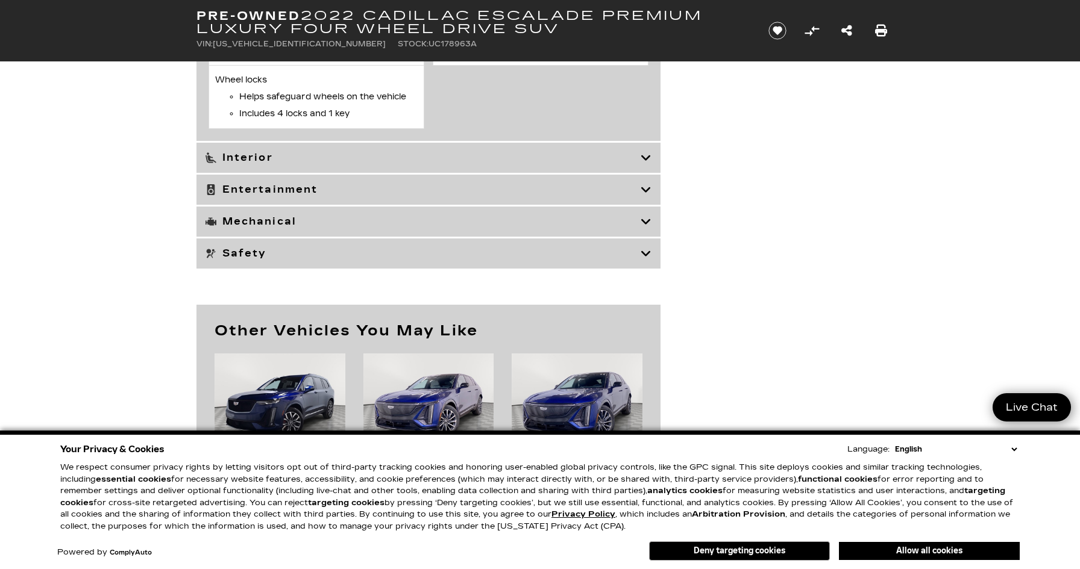
scroll to position [3361, 0]
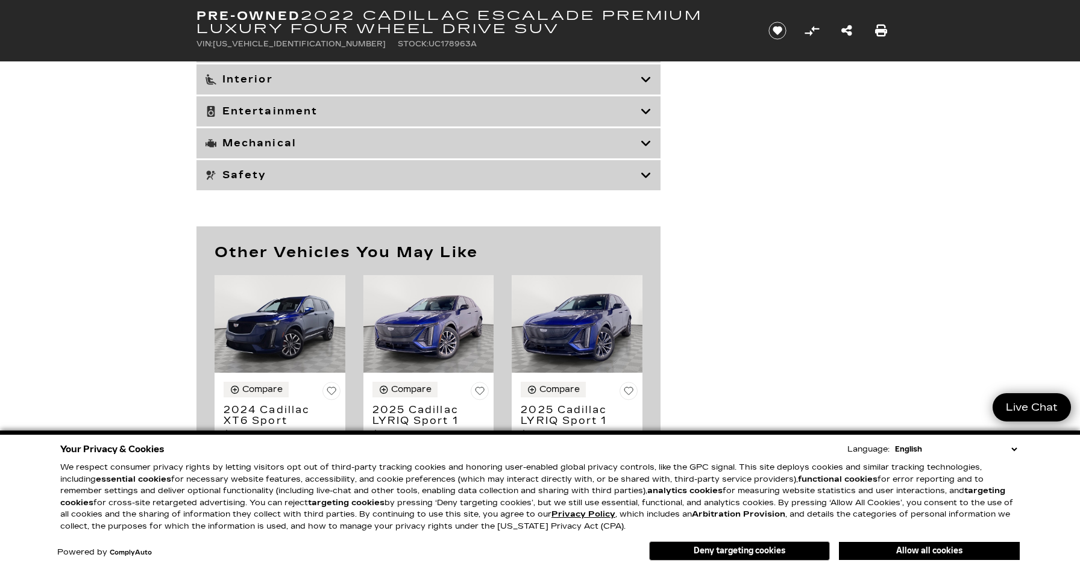
click at [636, 86] on h3 "Interior" at bounding box center [422, 80] width 435 height 12
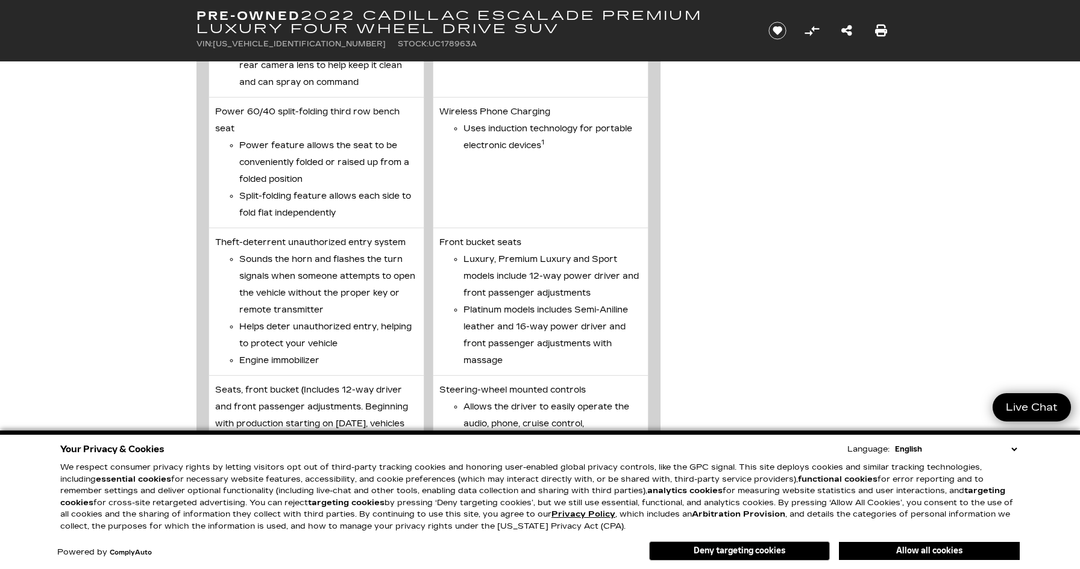
scroll to position [4077, 0]
